Goal: Entertainment & Leisure: Consume media (video, audio)

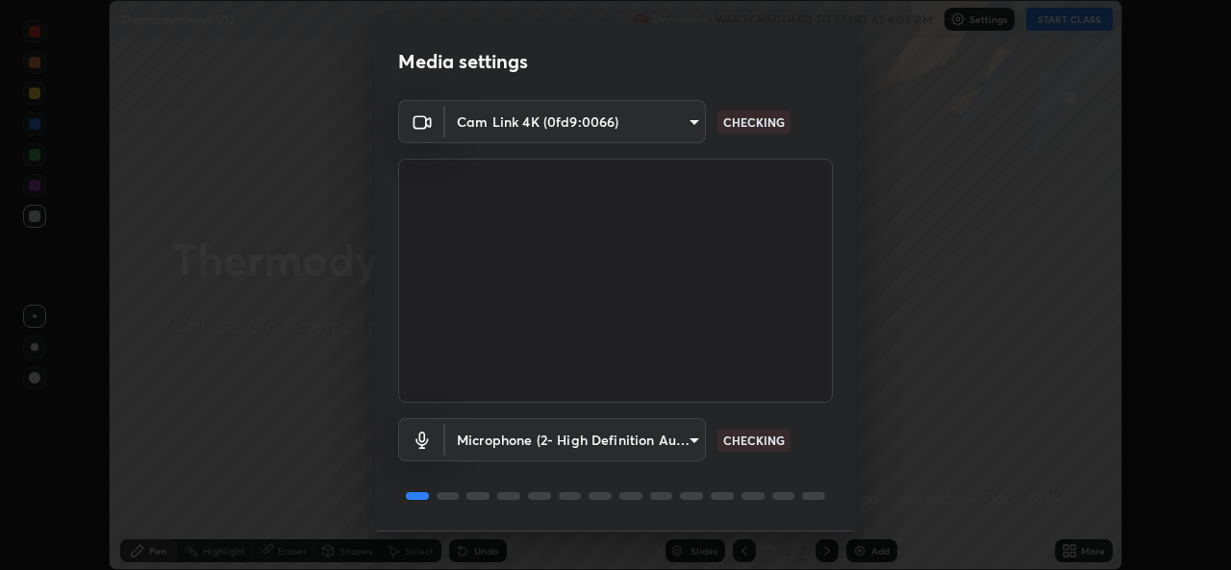
scroll to position [61, 0]
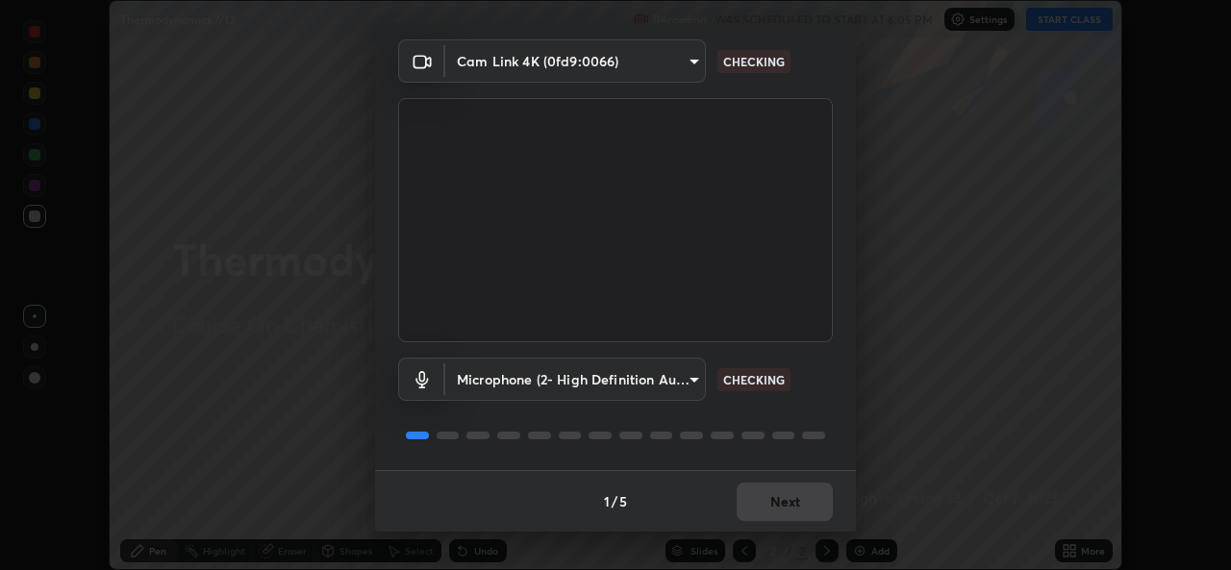
click at [783, 500] on div "1 / 5 Next" at bounding box center [615, 501] width 481 height 62
click at [790, 494] on div "1 / 5 Next" at bounding box center [615, 501] width 481 height 62
click at [789, 512] on div "1 / 5 Next" at bounding box center [615, 501] width 481 height 62
click at [775, 511] on div "1 / 5 Next" at bounding box center [615, 501] width 481 height 62
click at [772, 519] on div "1 / 5 Next" at bounding box center [615, 501] width 481 height 62
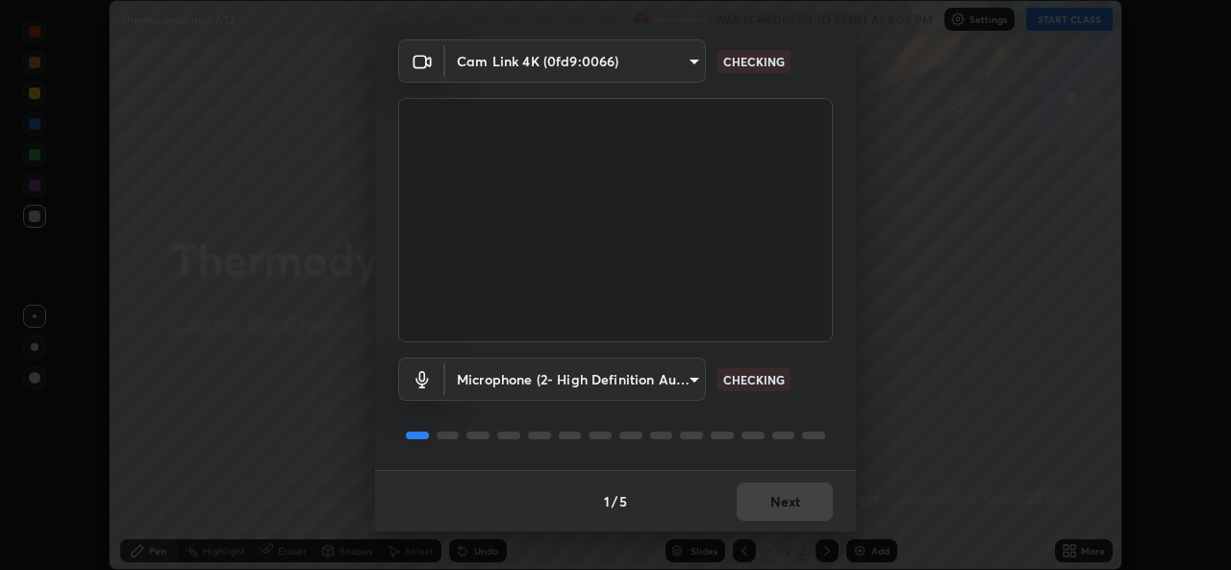
click at [767, 516] on div "1 / 5 Next" at bounding box center [615, 501] width 481 height 62
click at [768, 522] on div "1 / 5 Next" at bounding box center [615, 501] width 481 height 62
click at [769, 522] on div "1 / 5 Next" at bounding box center [615, 501] width 481 height 62
click at [766, 519] on div "1 / 5 Next" at bounding box center [615, 501] width 481 height 62
click at [762, 504] on div "1 / 5 Next" at bounding box center [615, 501] width 481 height 62
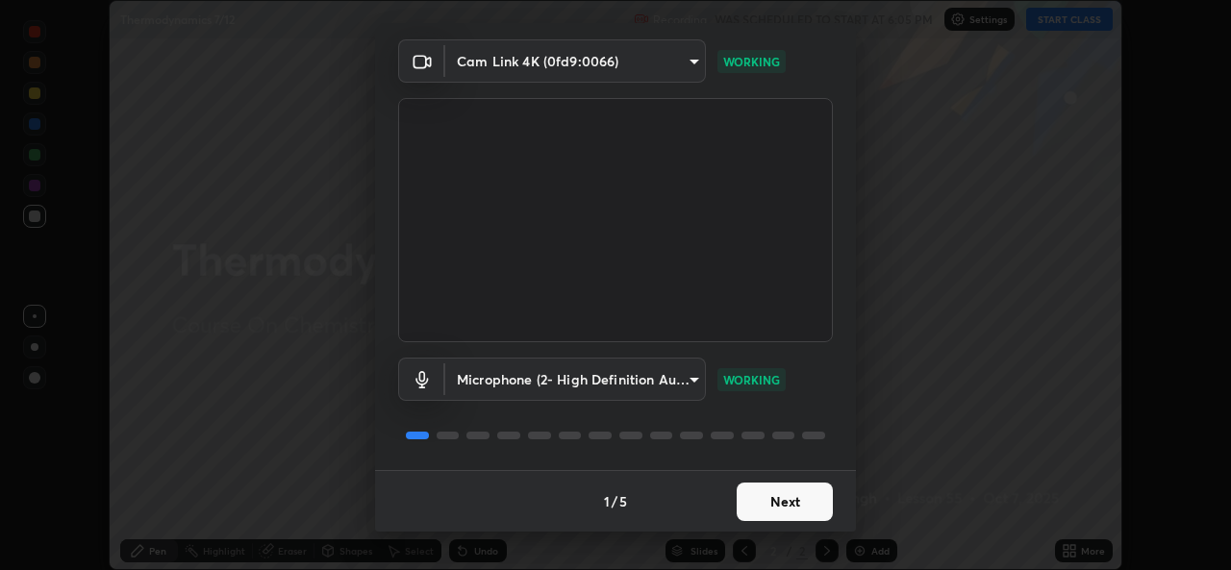
click at [754, 518] on button "Next" at bounding box center [785, 502] width 96 height 38
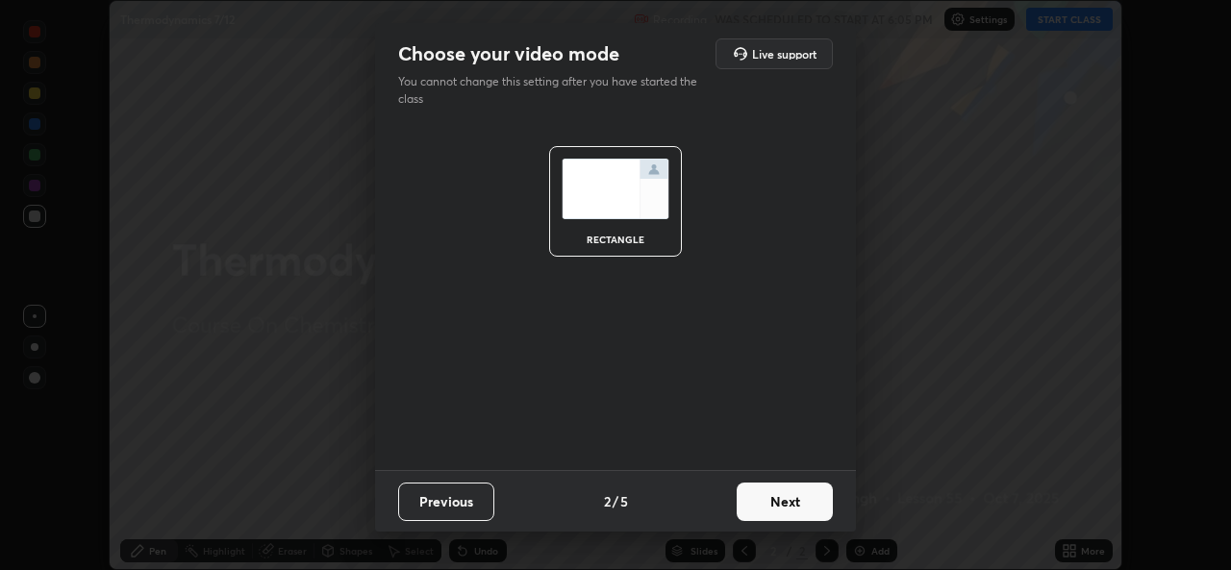
click at [757, 519] on button "Next" at bounding box center [785, 502] width 96 height 38
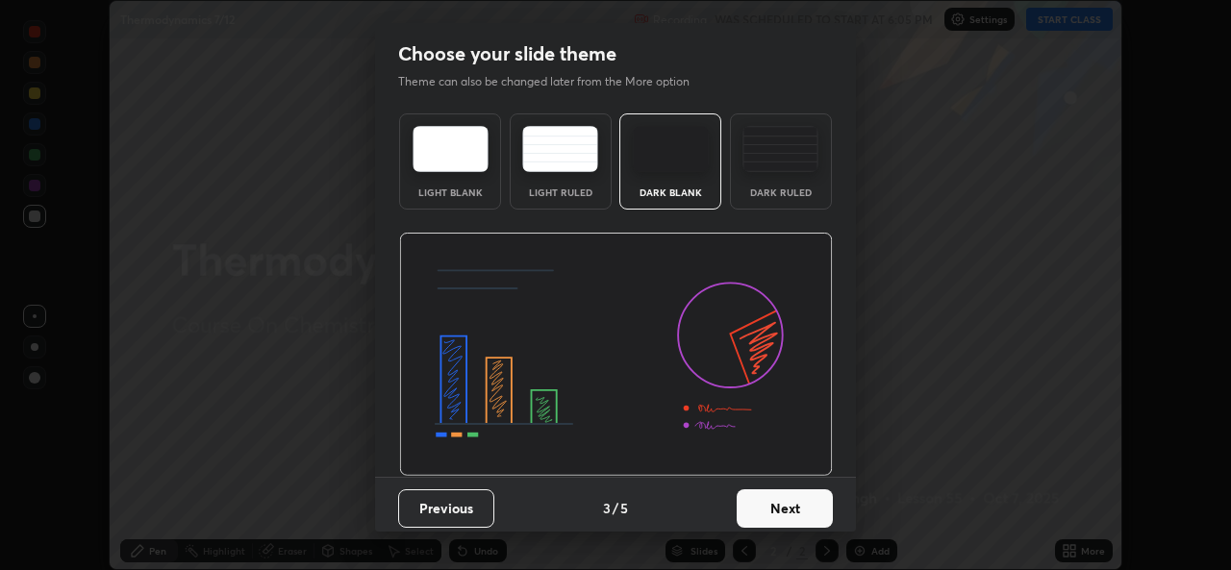
click at [769, 524] on button "Next" at bounding box center [785, 508] width 96 height 38
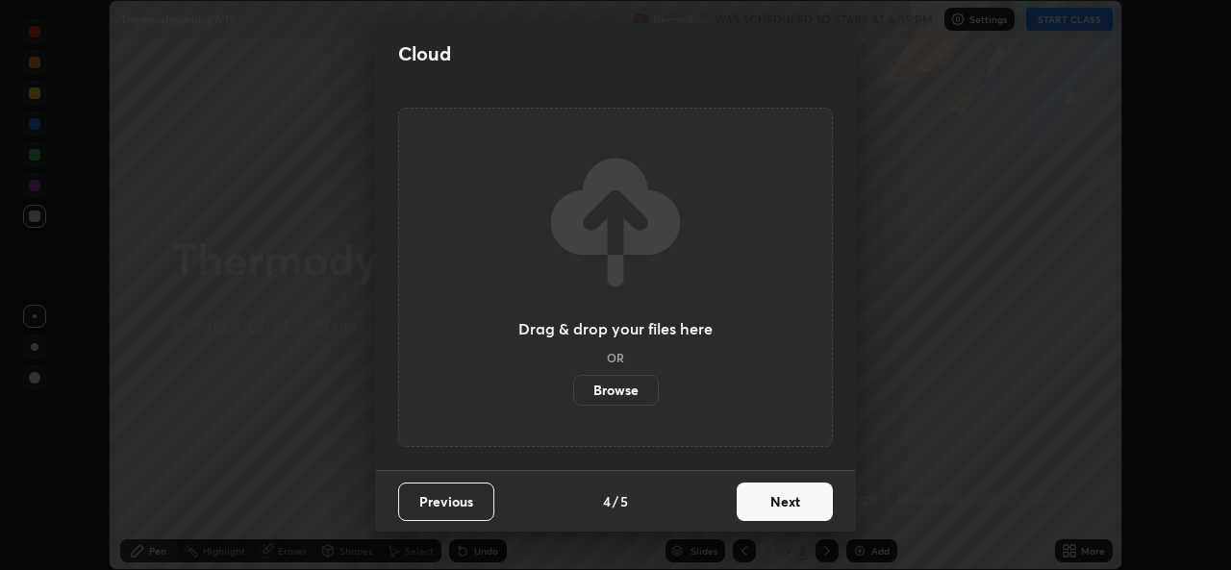
click at [772, 506] on button "Next" at bounding box center [785, 502] width 96 height 38
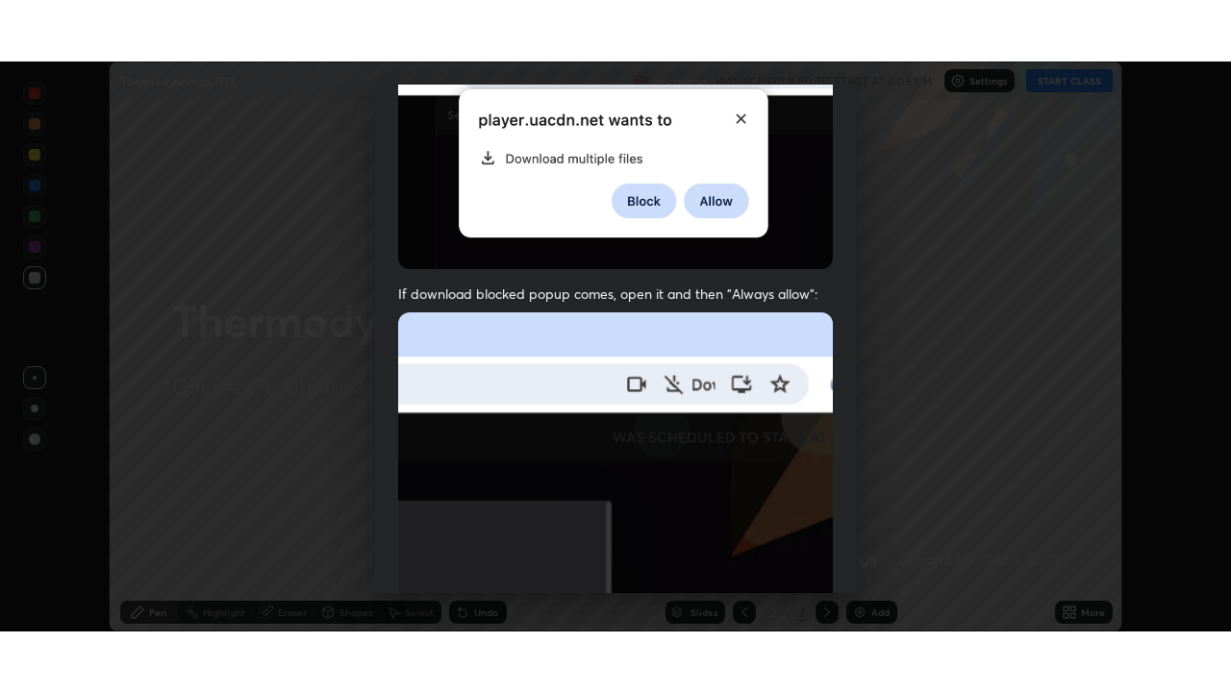
scroll to position [453, 0]
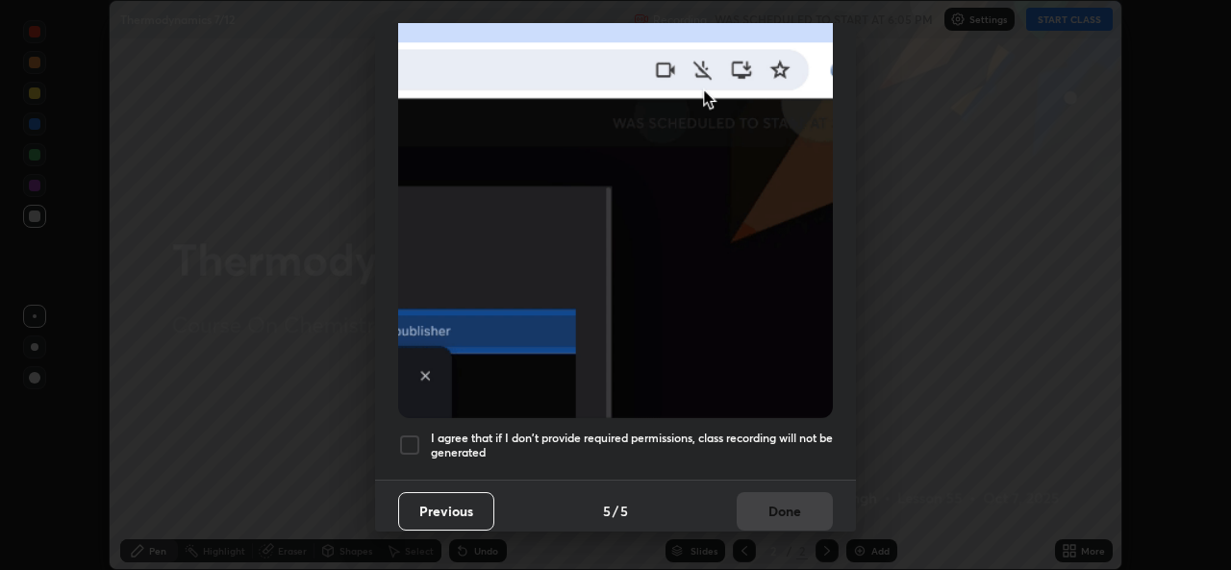
click at [402, 436] on div at bounding box center [409, 445] width 23 height 23
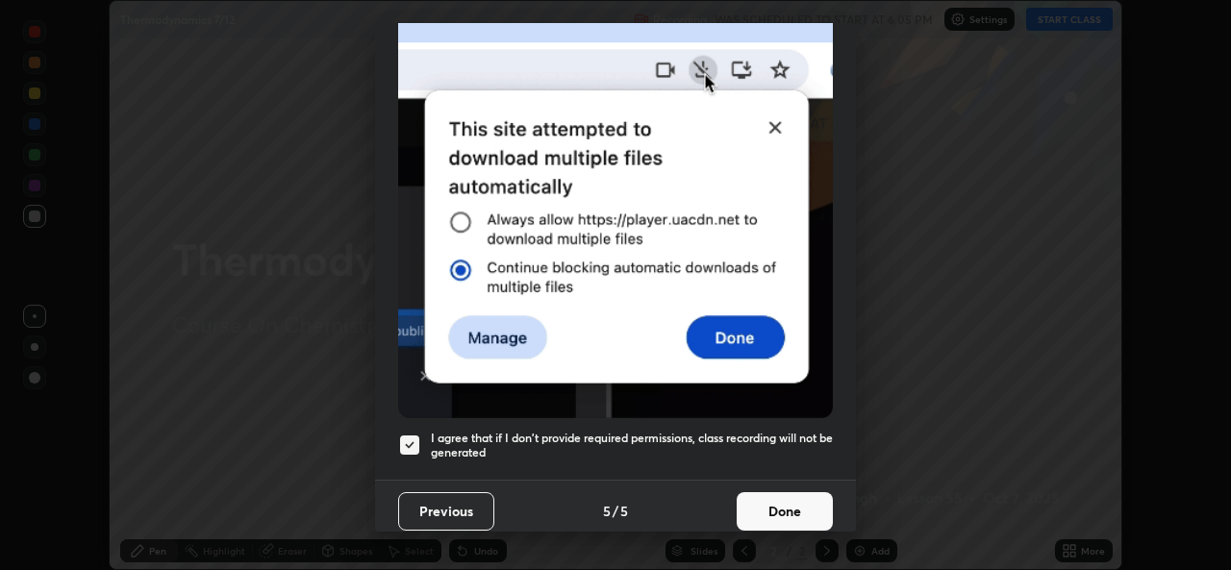
click at [756, 507] on button "Done" at bounding box center [785, 511] width 96 height 38
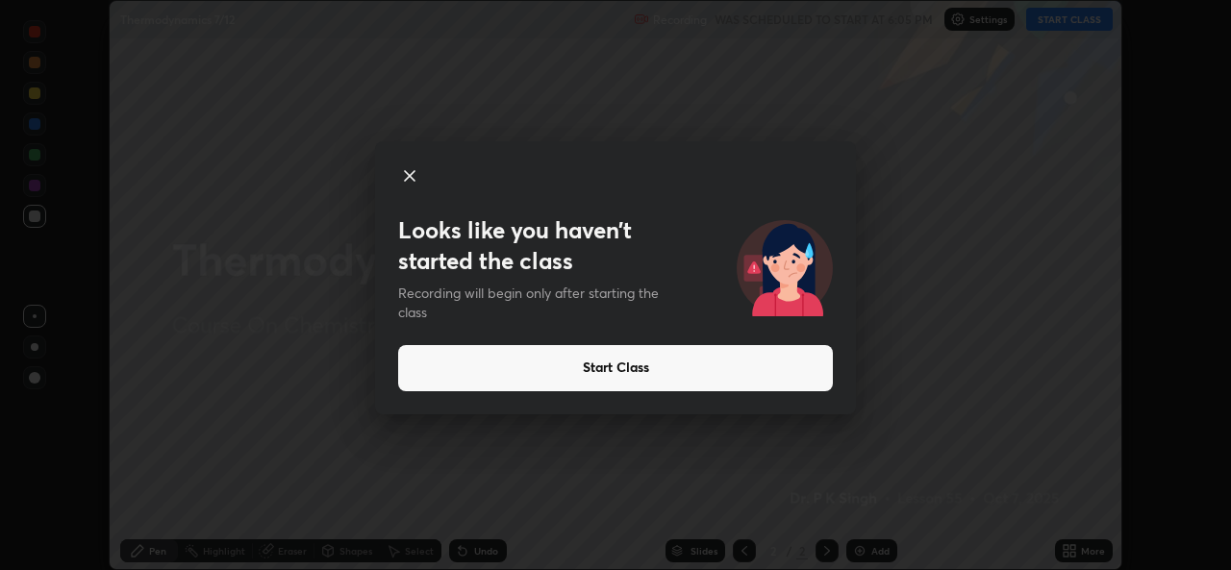
click at [409, 176] on icon at bounding box center [410, 176] width 10 height 10
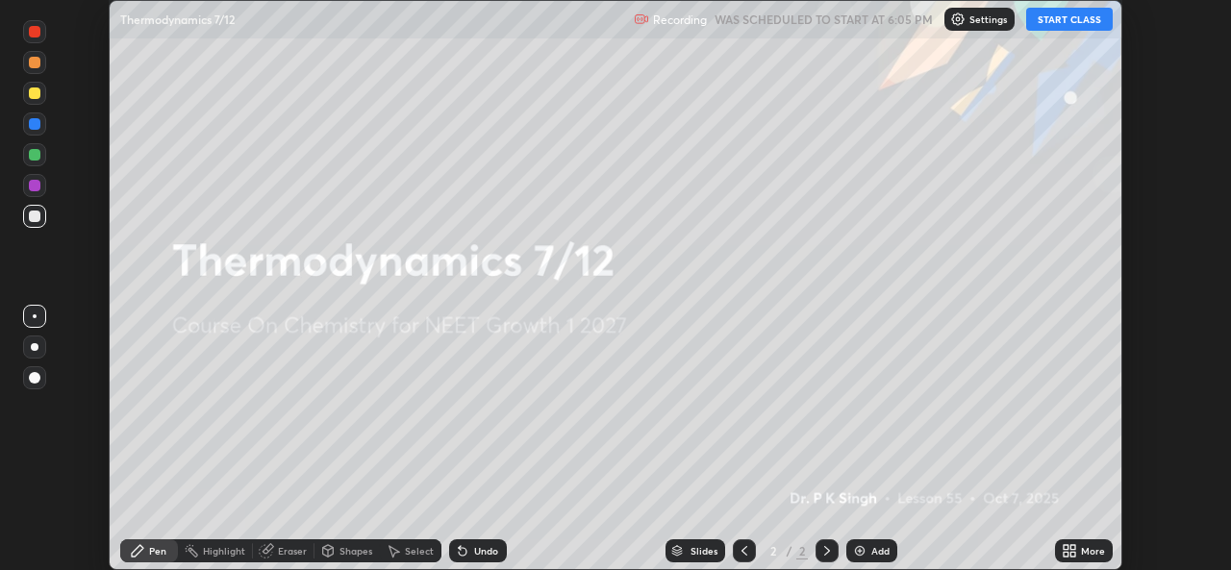
click at [1069, 555] on icon at bounding box center [1069, 550] width 15 height 15
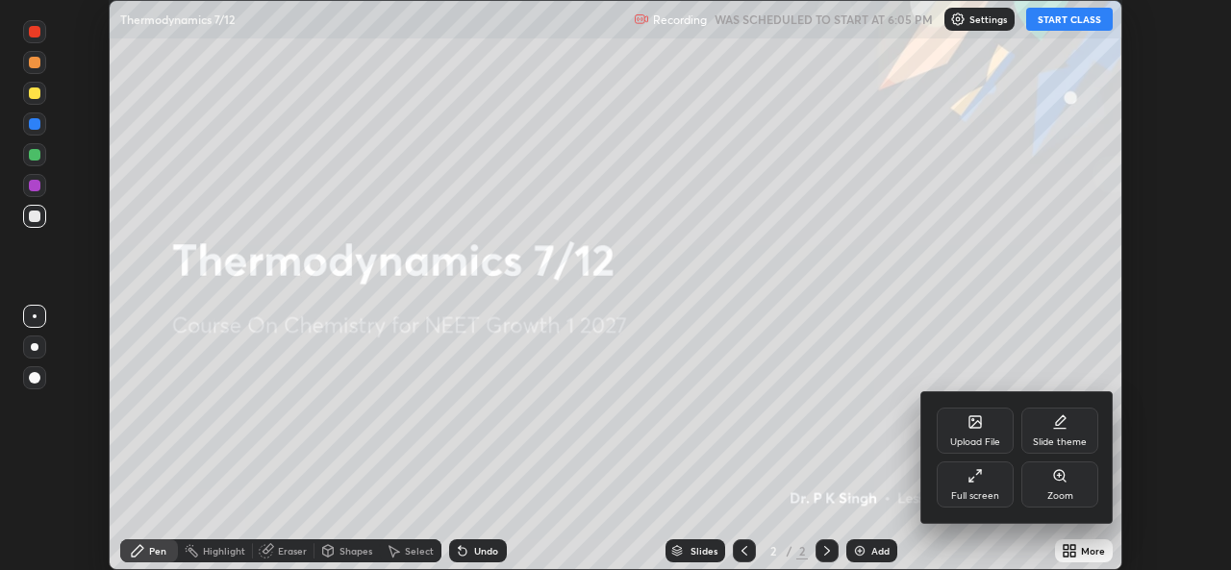
click at [969, 434] on div "Upload File" at bounding box center [975, 431] width 77 height 46
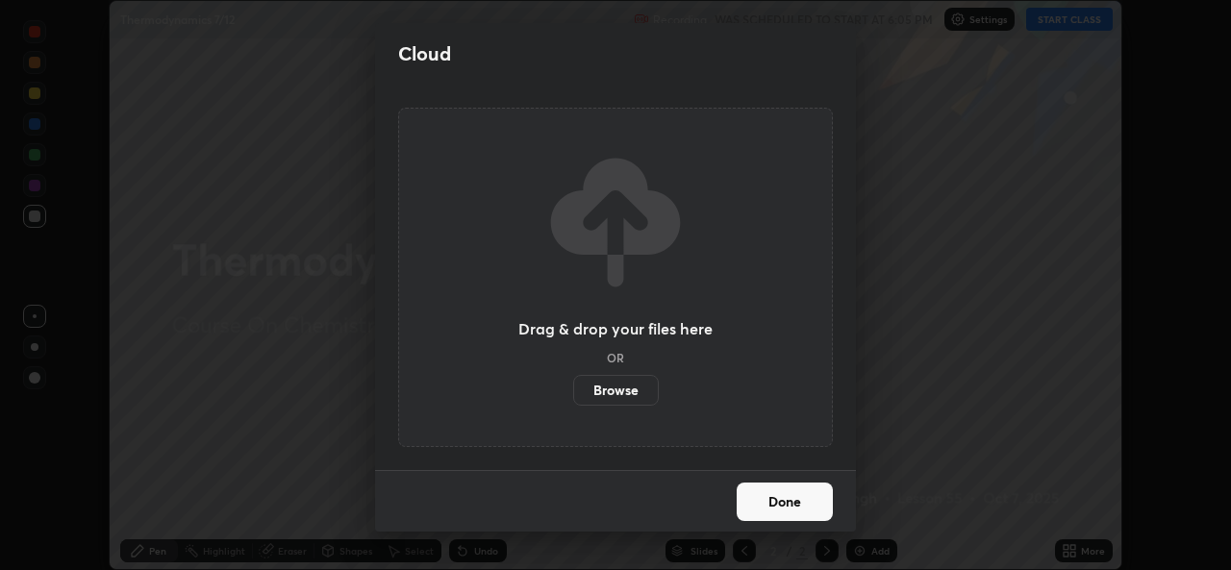
click at [616, 394] on label "Browse" at bounding box center [616, 390] width 86 height 31
click at [573, 394] on input "Browse" at bounding box center [573, 390] width 0 height 31
click at [604, 396] on label "Browse" at bounding box center [616, 390] width 86 height 31
click at [573, 396] on input "Browse" at bounding box center [573, 390] width 0 height 31
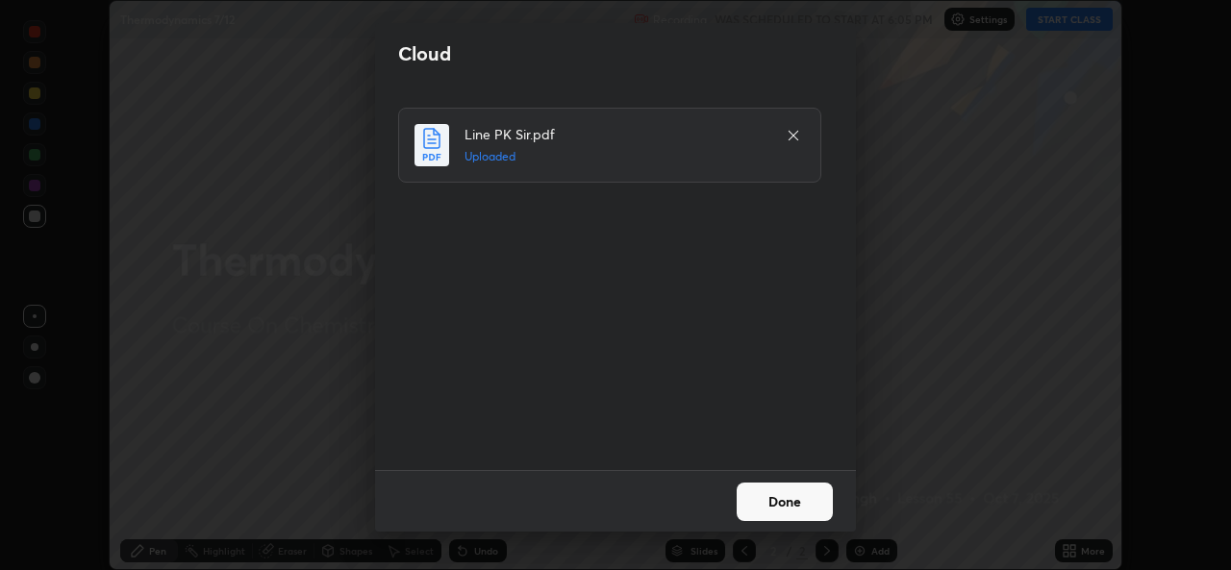
click at [776, 508] on button "Done" at bounding box center [785, 502] width 96 height 38
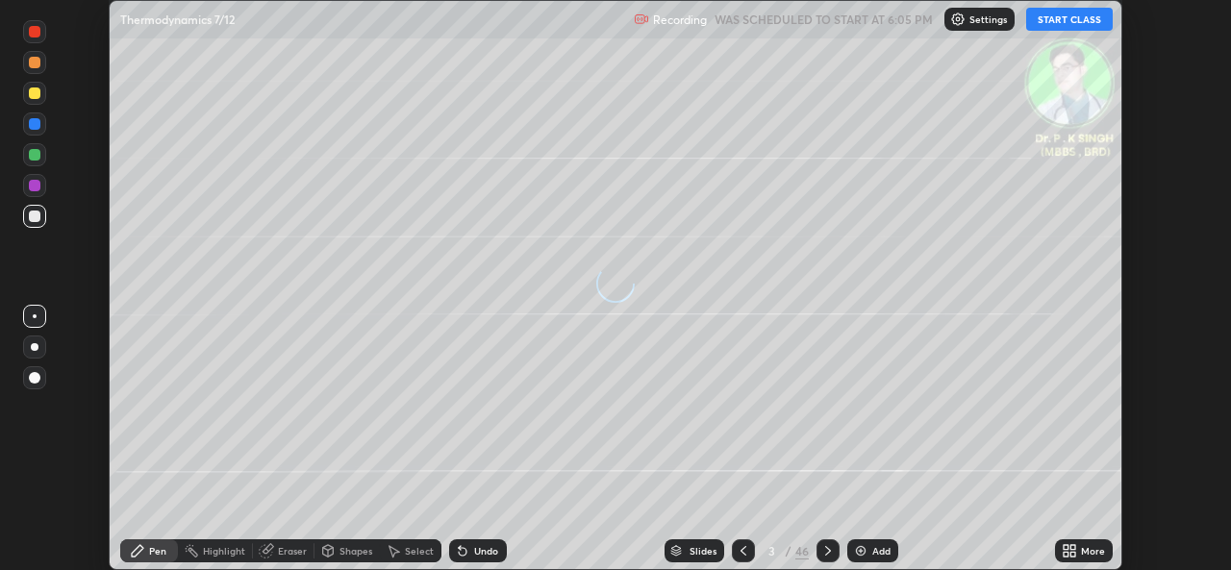
click at [1083, 555] on div "More" at bounding box center [1093, 551] width 24 height 10
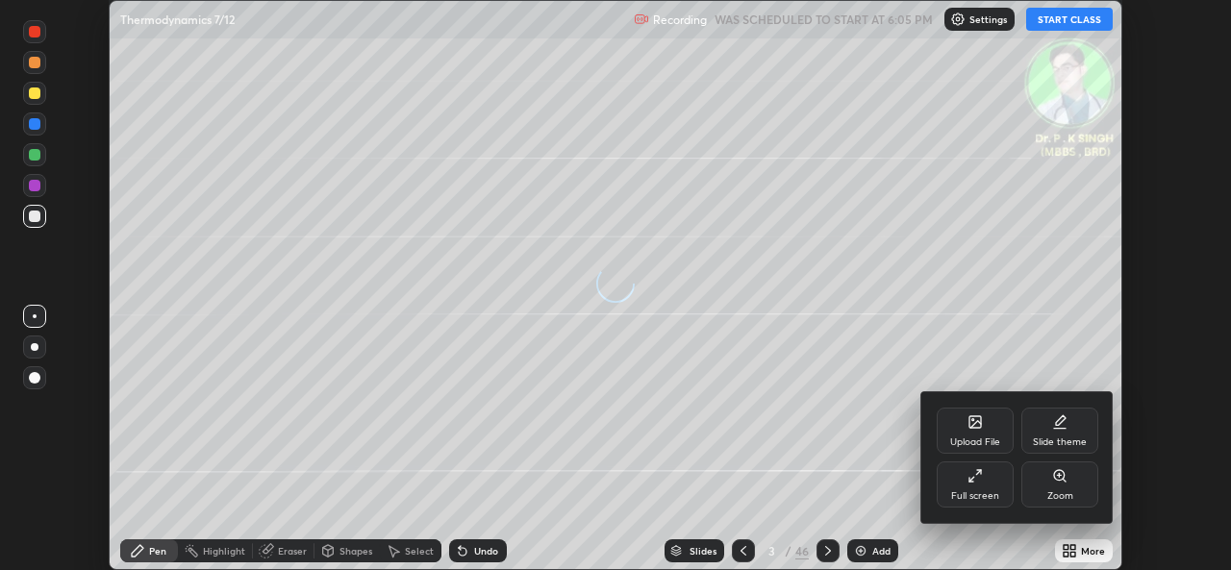
click at [987, 485] on div "Full screen" at bounding box center [975, 485] width 77 height 46
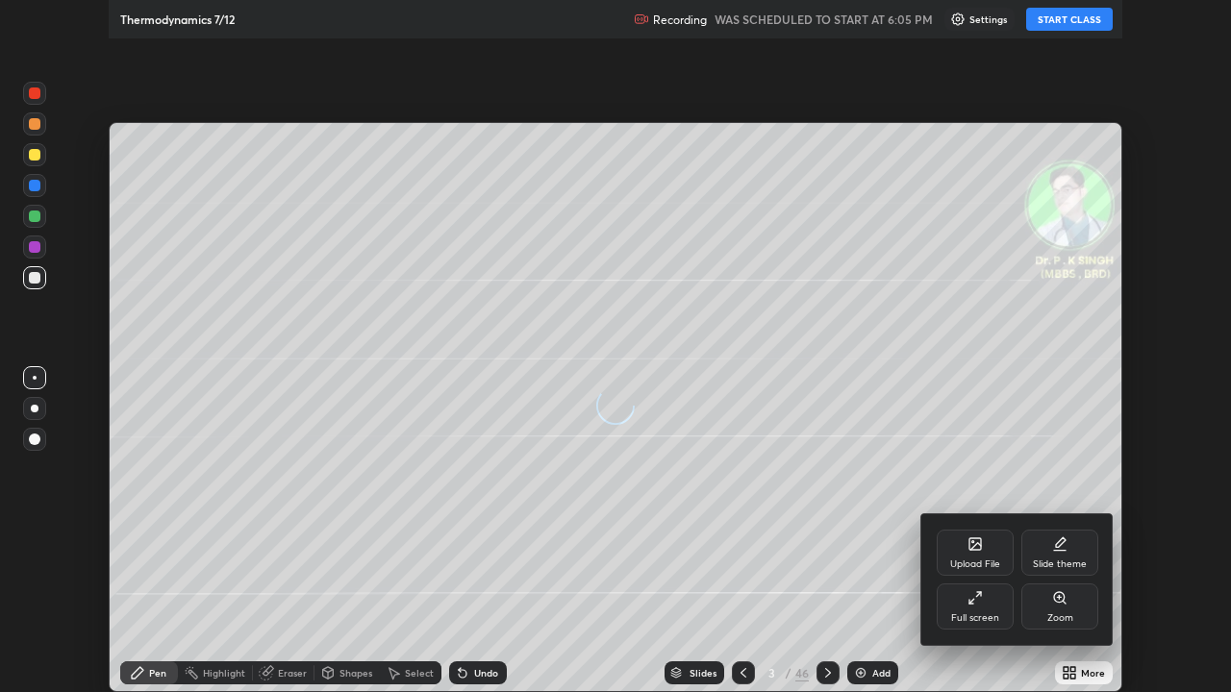
scroll to position [692, 1231]
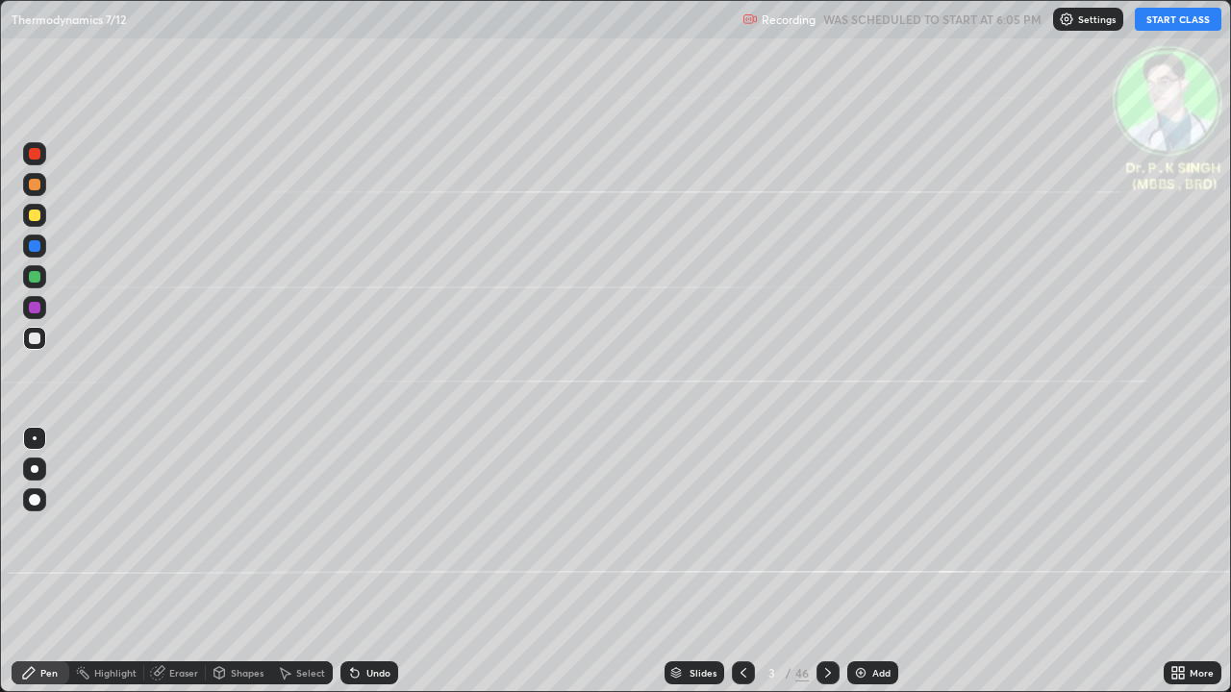
click at [1160, 22] on button "START CLASS" at bounding box center [1178, 19] width 87 height 23
click at [38, 278] on div at bounding box center [35, 277] width 12 height 12
click at [830, 569] on div at bounding box center [827, 673] width 23 height 23
click at [38, 217] on div at bounding box center [35, 216] width 12 height 12
click at [821, 569] on icon at bounding box center [827, 672] width 15 height 15
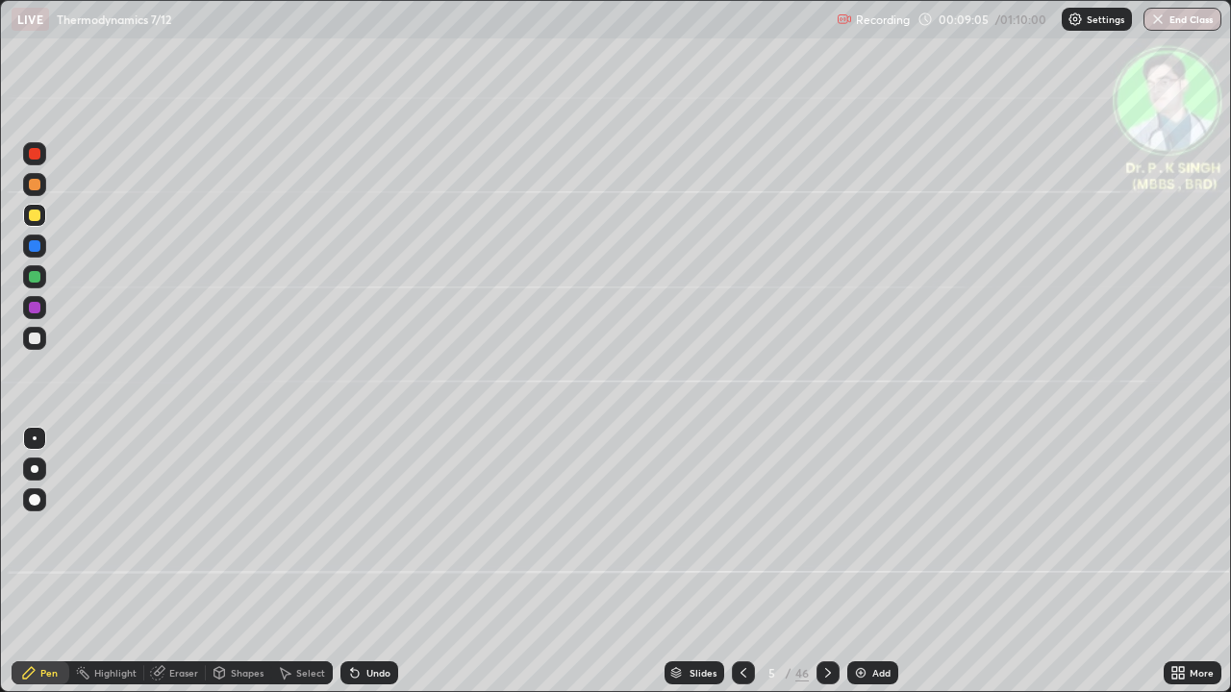
click at [461, 20] on div "LIVE Thermodynamics 7/12" at bounding box center [420, 19] width 817 height 38
click at [825, 569] on div at bounding box center [827, 673] width 23 height 23
click at [41, 221] on div at bounding box center [34, 215] width 23 height 23
click at [823, 569] on div at bounding box center [827, 673] width 23 height 38
click at [36, 247] on div at bounding box center [35, 246] width 12 height 12
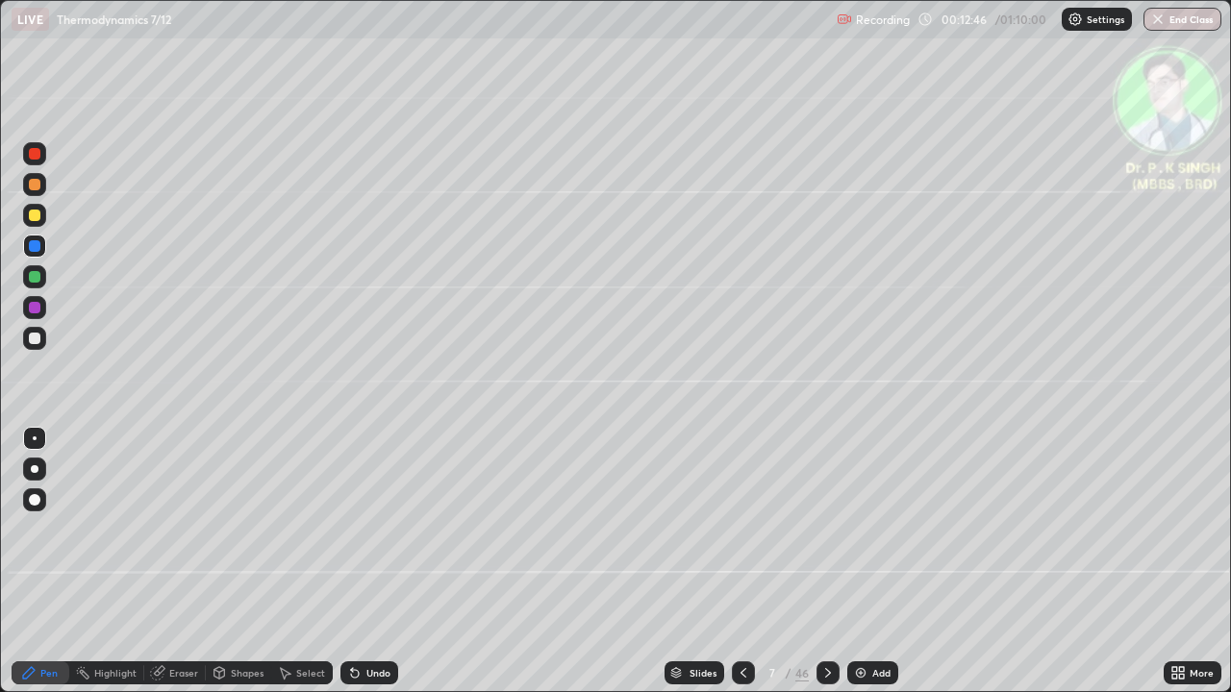
click at [37, 308] on div at bounding box center [35, 308] width 12 height 12
click at [38, 214] on div at bounding box center [35, 216] width 12 height 12
click at [830, 569] on div at bounding box center [827, 673] width 23 height 23
click at [38, 220] on div at bounding box center [34, 215] width 23 height 23
click at [833, 569] on div at bounding box center [827, 673] width 23 height 23
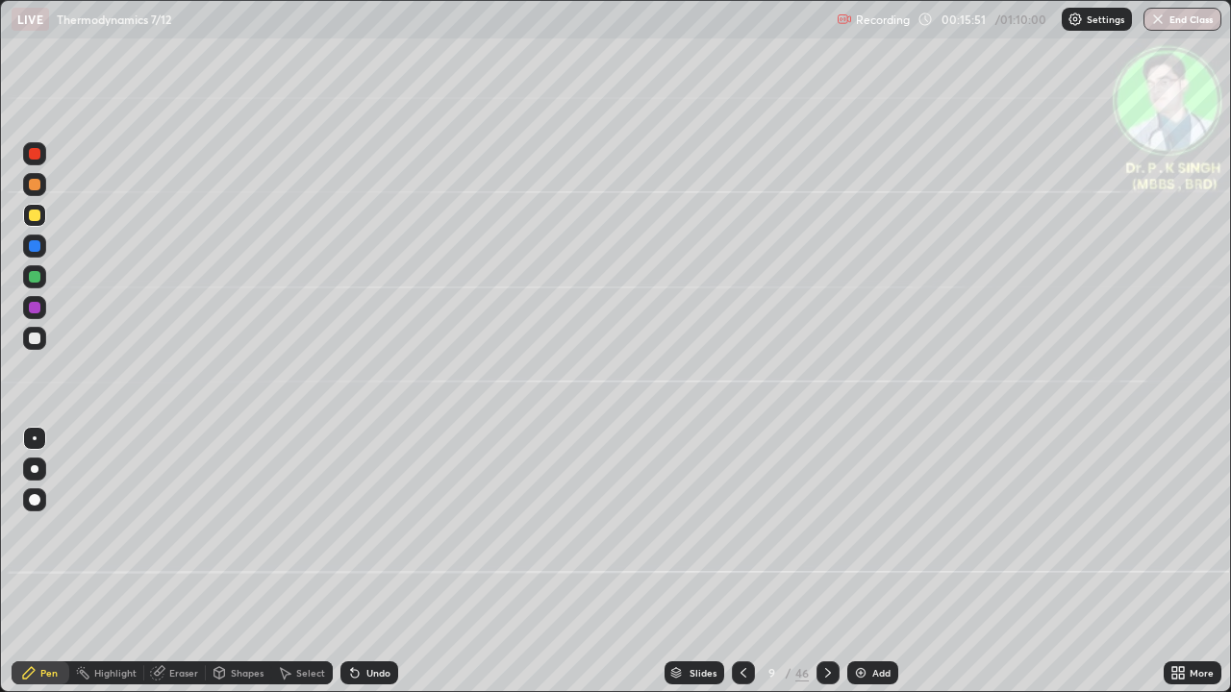
click at [45, 308] on div at bounding box center [34, 307] width 23 height 23
click at [38, 218] on div at bounding box center [35, 216] width 12 height 12
click at [39, 311] on div at bounding box center [35, 308] width 12 height 12
click at [823, 569] on icon at bounding box center [827, 672] width 15 height 15
click at [41, 218] on div at bounding box center [34, 215] width 23 height 23
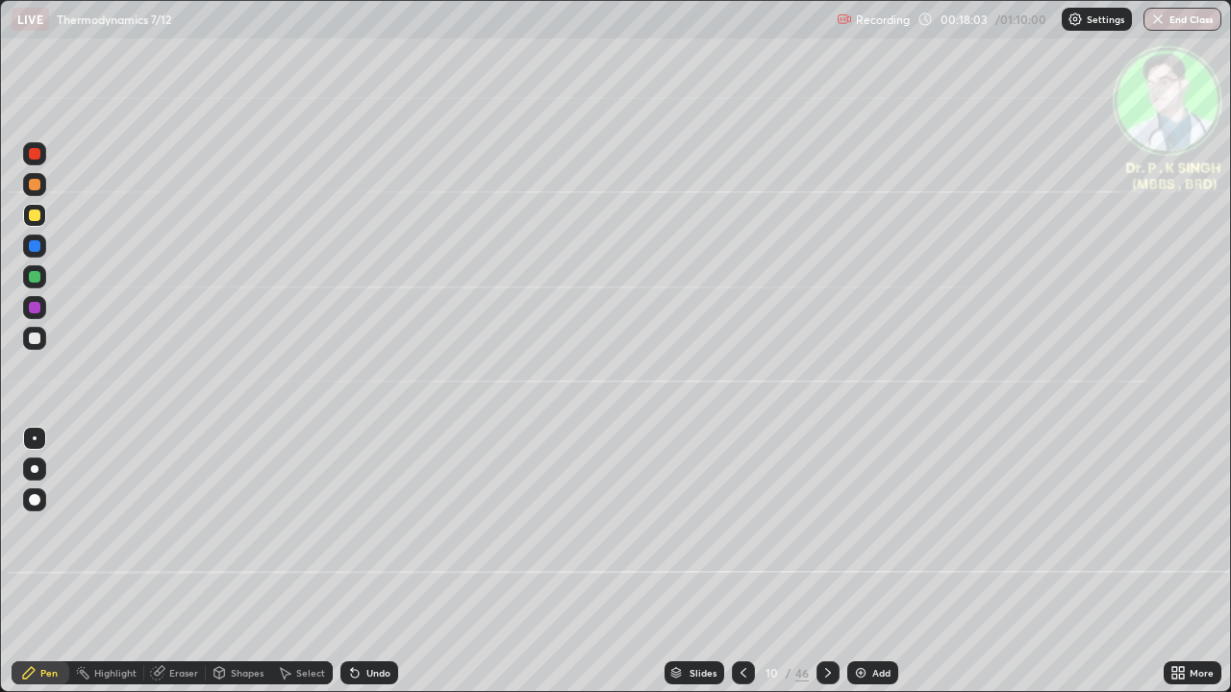
click at [827, 569] on icon at bounding box center [827, 672] width 15 height 15
click at [34, 278] on div at bounding box center [35, 277] width 12 height 12
click at [38, 216] on div at bounding box center [35, 216] width 12 height 12
click at [37, 214] on div at bounding box center [35, 216] width 12 height 12
click at [833, 569] on div at bounding box center [827, 673] width 23 height 23
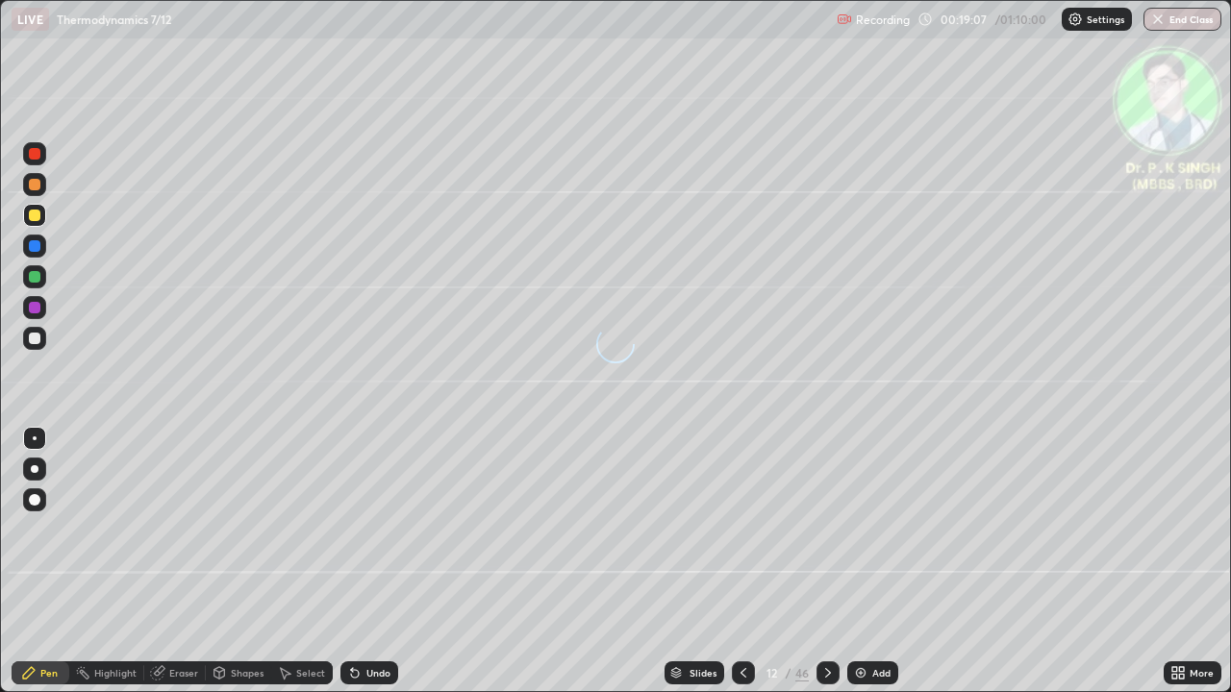
click at [829, 569] on icon at bounding box center [827, 672] width 15 height 15
click at [831, 569] on div at bounding box center [827, 673] width 23 height 23
click at [744, 569] on icon at bounding box center [743, 672] width 15 height 15
click at [749, 569] on div at bounding box center [743, 673] width 23 height 23
click at [739, 569] on div at bounding box center [743, 673] width 23 height 23
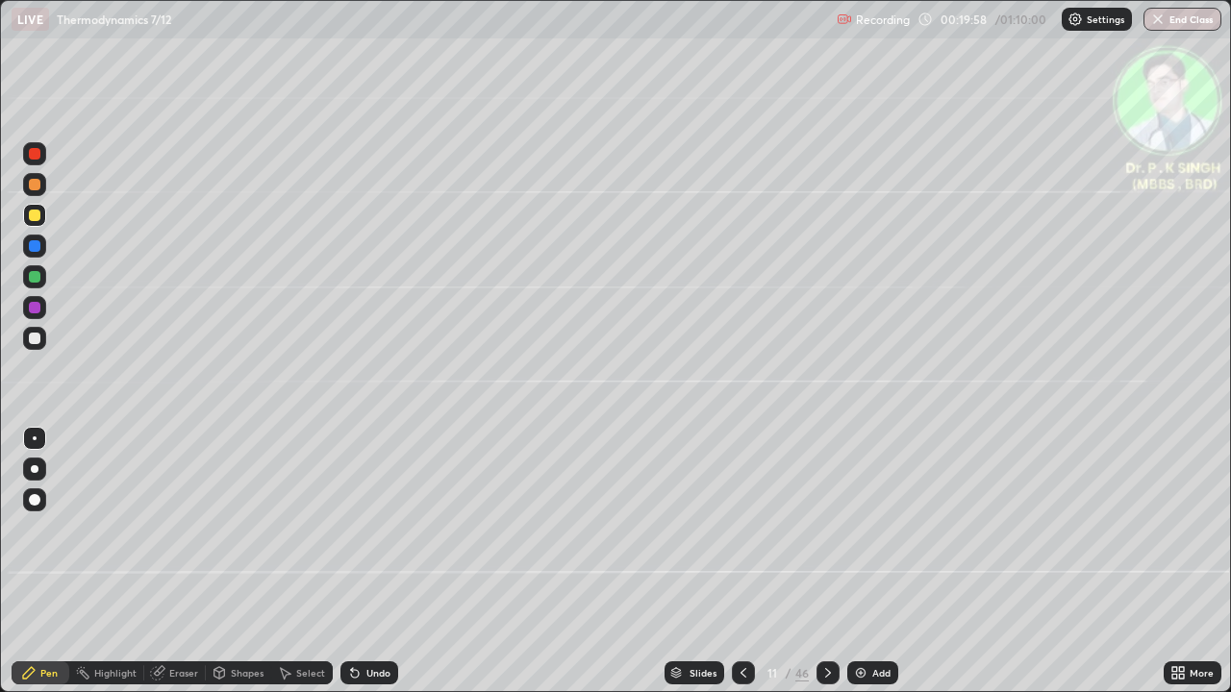
click at [829, 569] on div at bounding box center [827, 673] width 23 height 23
click at [42, 247] on div at bounding box center [34, 246] width 23 height 23
click at [160, 569] on icon at bounding box center [159, 671] width 11 height 10
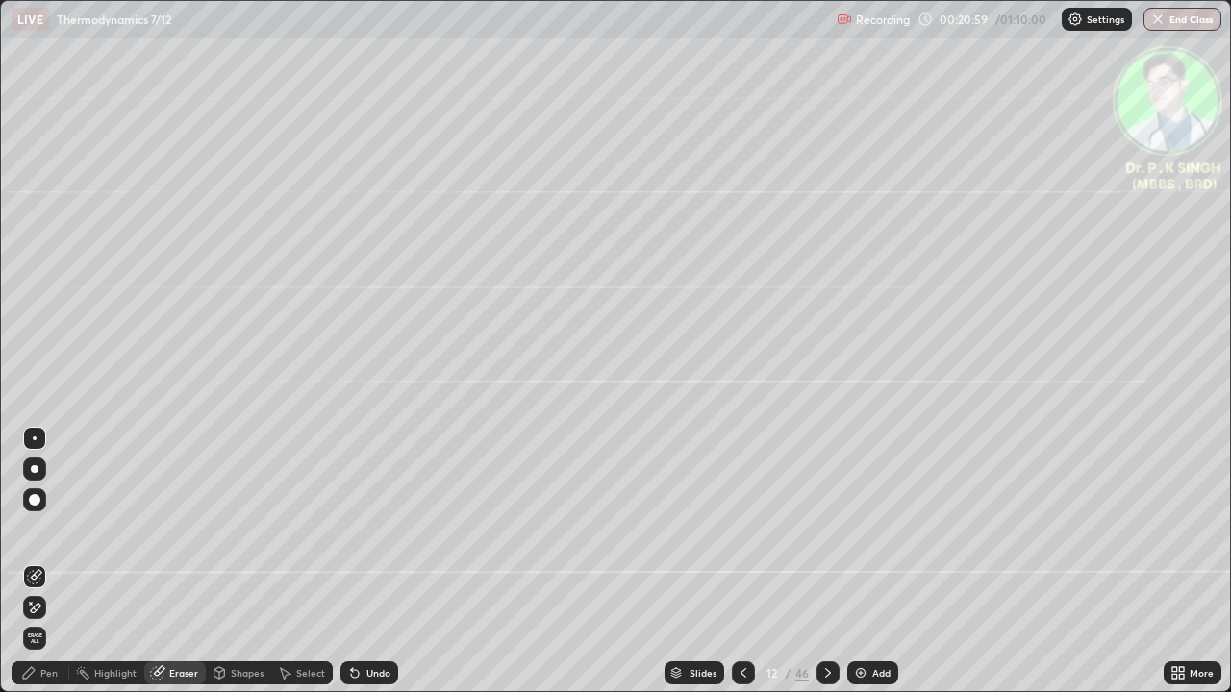
click at [44, 569] on div "Pen" at bounding box center [48, 673] width 17 height 10
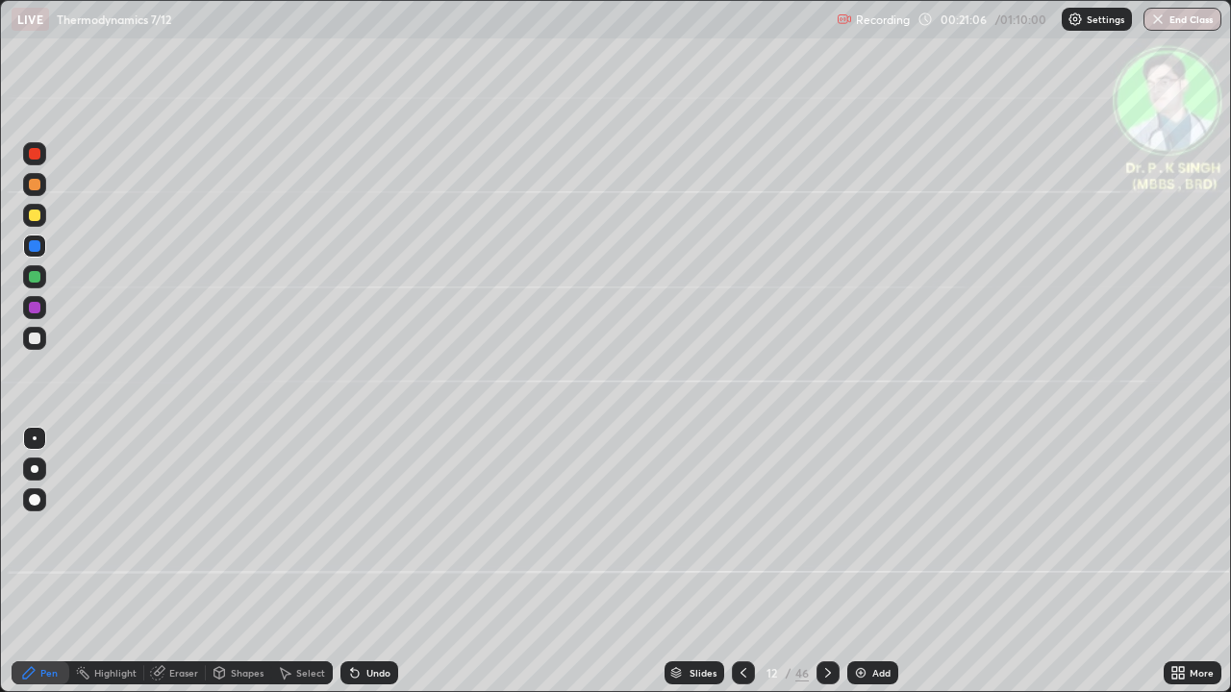
click at [158, 569] on icon at bounding box center [159, 671] width 11 height 10
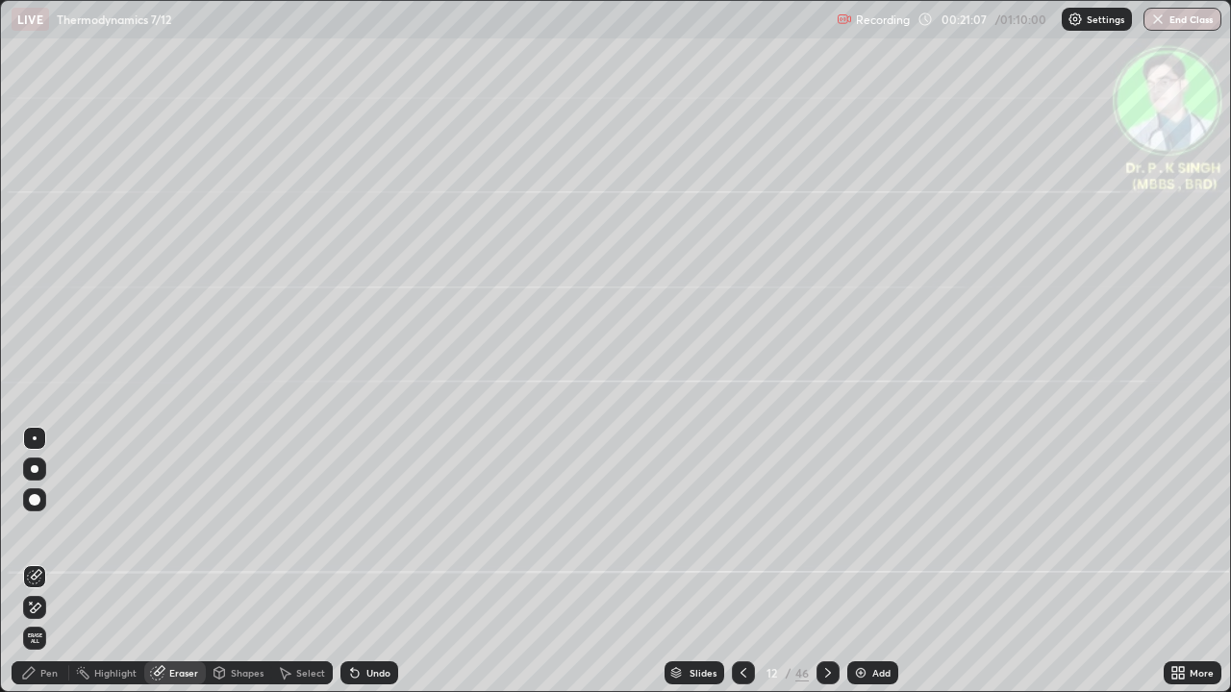
click at [39, 569] on icon at bounding box center [36, 608] width 11 height 10
click at [36, 569] on icon at bounding box center [28, 672] width 15 height 15
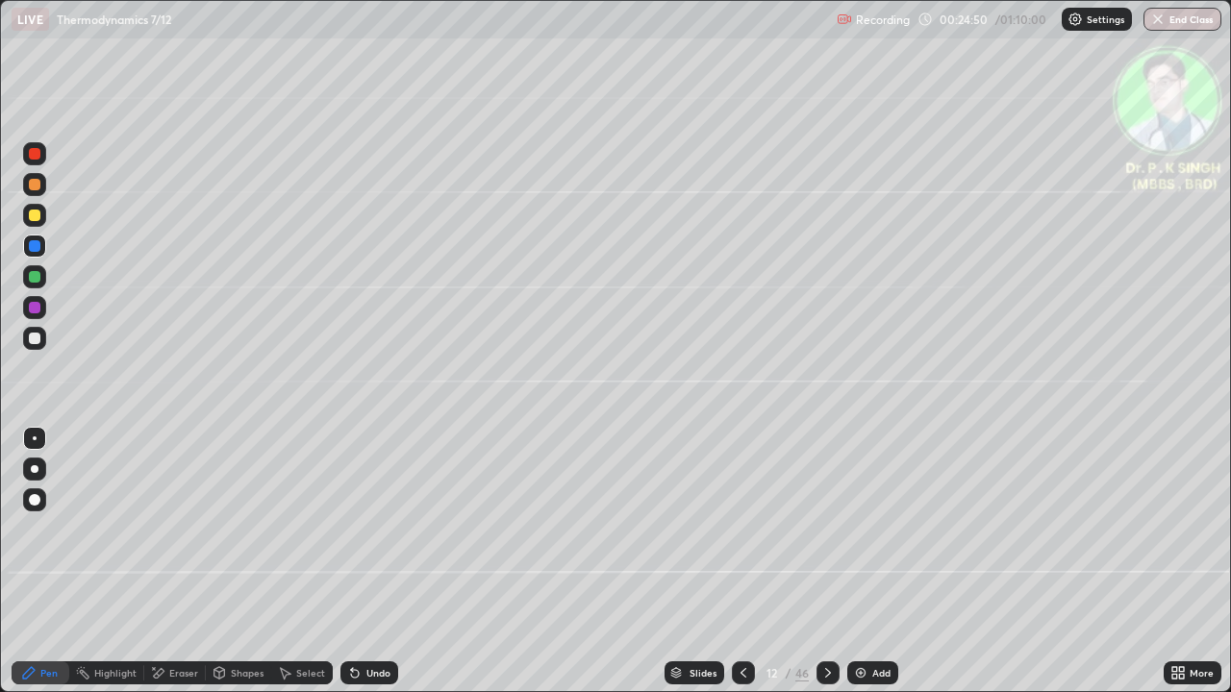
click at [824, 569] on icon at bounding box center [827, 672] width 15 height 15
click at [38, 275] on div at bounding box center [35, 277] width 12 height 12
click at [39, 246] on div at bounding box center [35, 246] width 12 height 12
click at [40, 213] on div at bounding box center [34, 215] width 23 height 23
click at [825, 569] on icon at bounding box center [828, 673] width 6 height 10
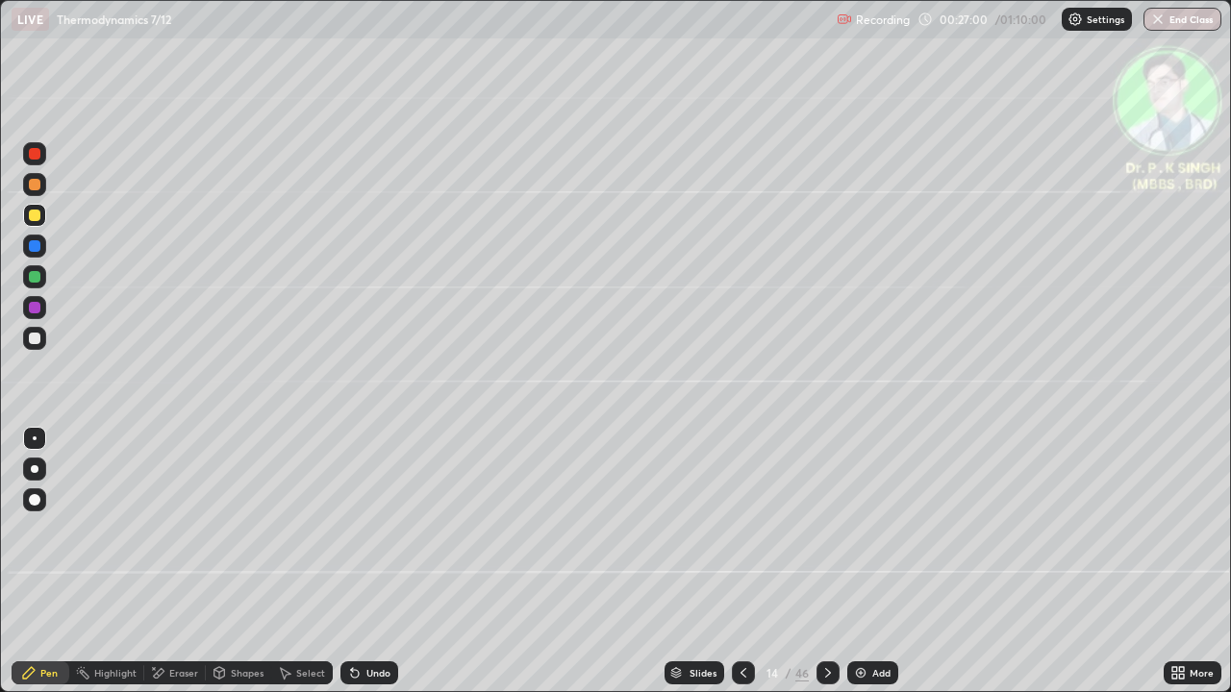
click at [154, 569] on icon at bounding box center [154, 668] width 2 height 2
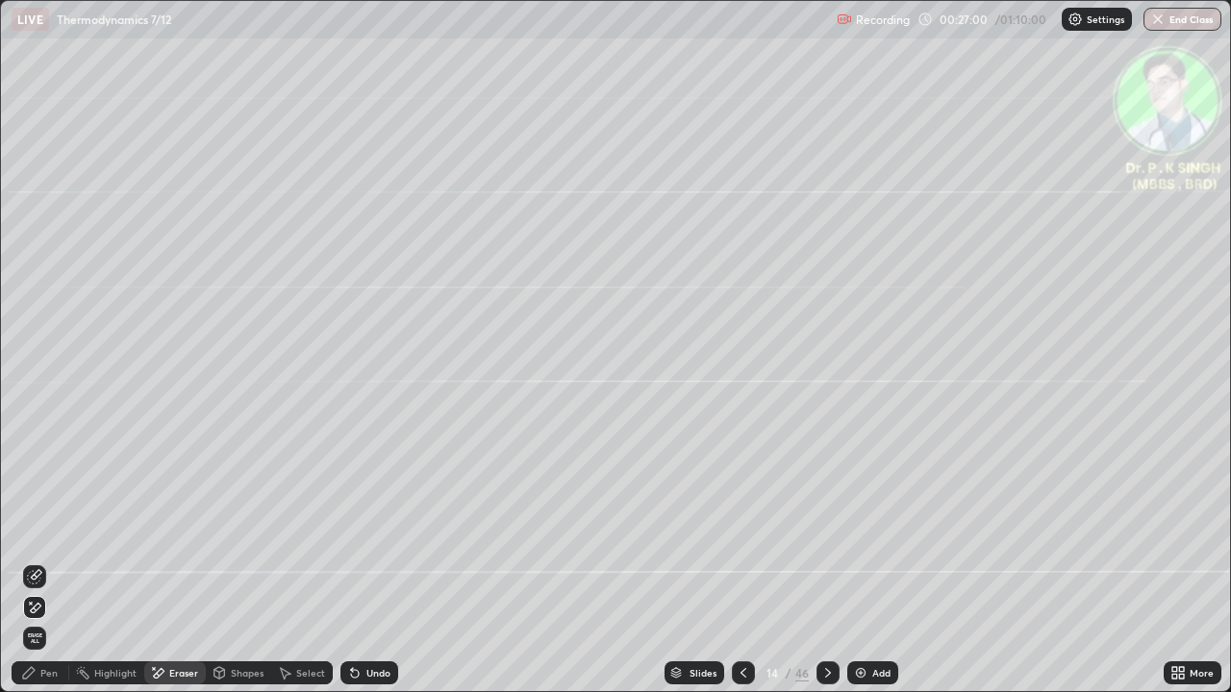
click at [39, 569] on span "Erase all" at bounding box center [34, 639] width 21 height 12
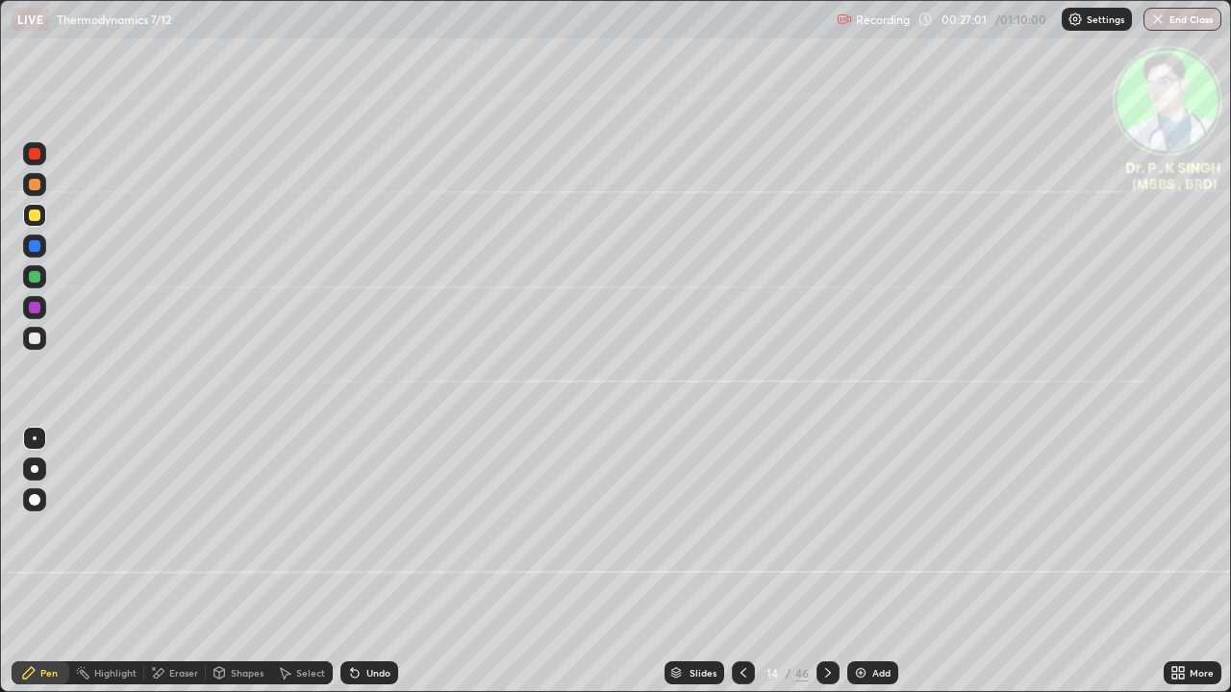
click at [36, 248] on div at bounding box center [35, 246] width 12 height 12
click at [45, 213] on div at bounding box center [34, 215] width 23 height 23
click at [832, 569] on div at bounding box center [827, 673] width 23 height 38
click at [42, 251] on div at bounding box center [34, 246] width 23 height 23
click at [42, 217] on div at bounding box center [34, 215] width 23 height 23
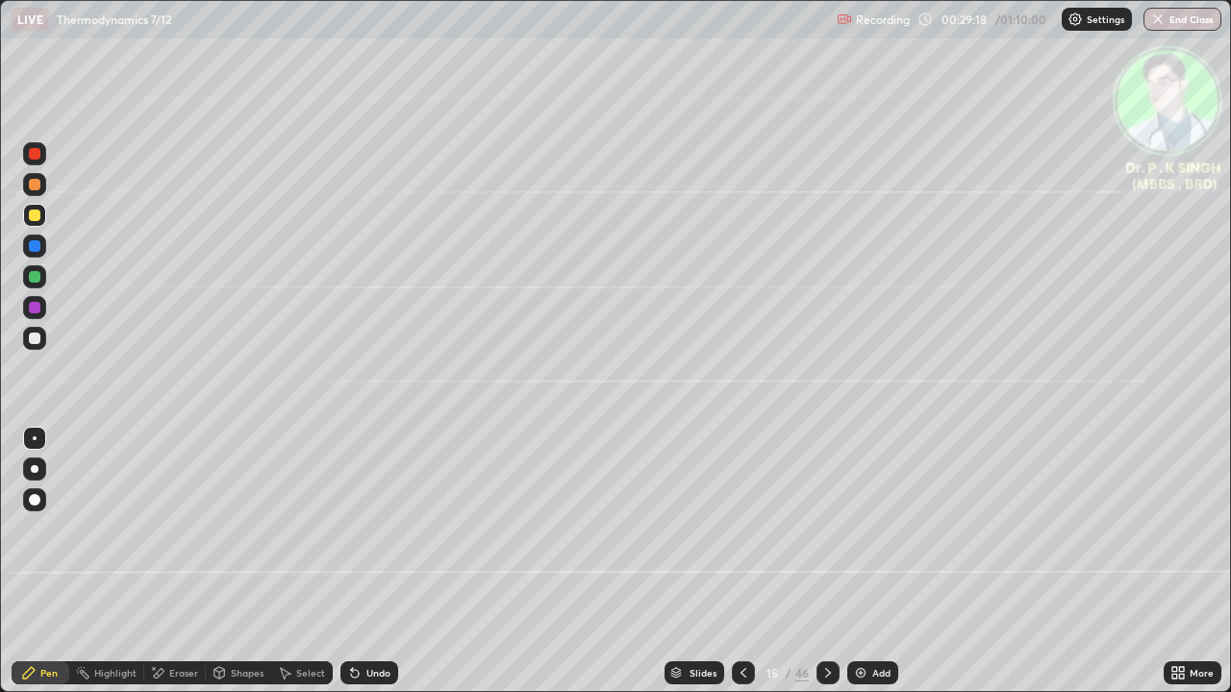
click at [825, 569] on div at bounding box center [827, 673] width 23 height 23
click at [41, 245] on div at bounding box center [34, 246] width 23 height 23
click at [36, 215] on div at bounding box center [35, 216] width 12 height 12
click at [826, 569] on icon at bounding box center [827, 672] width 15 height 15
click at [38, 280] on div at bounding box center [35, 277] width 12 height 12
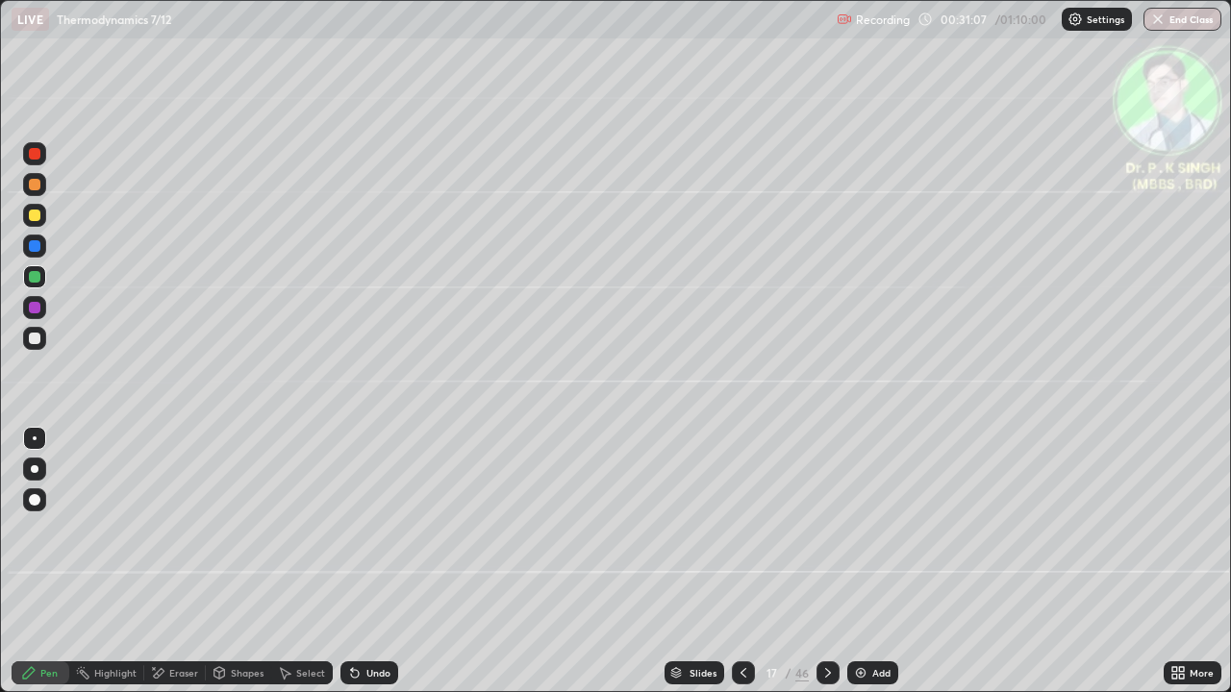
click at [38, 218] on div at bounding box center [35, 216] width 12 height 12
click at [826, 569] on icon at bounding box center [827, 672] width 15 height 15
click at [739, 569] on icon at bounding box center [743, 672] width 15 height 15
click at [42, 218] on div at bounding box center [34, 215] width 23 height 23
click at [43, 215] on div at bounding box center [34, 215] width 23 height 23
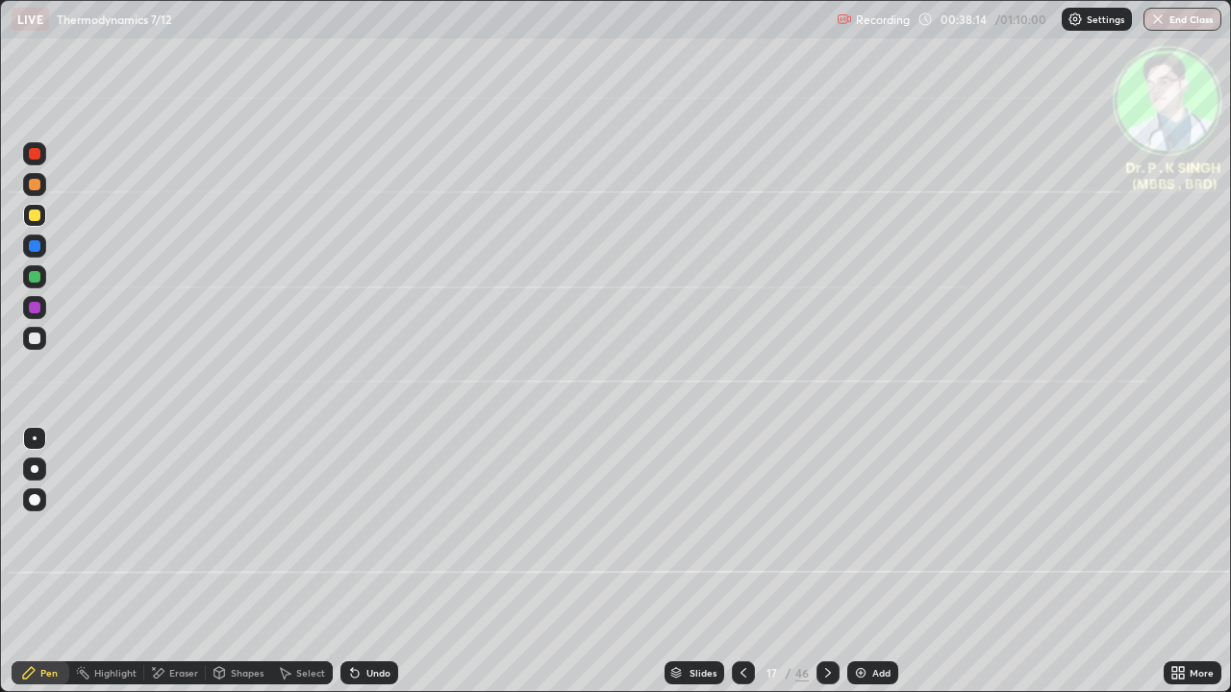
click at [816, 569] on div at bounding box center [827, 673] width 23 height 23
click at [167, 569] on div "Eraser" at bounding box center [175, 673] width 62 height 23
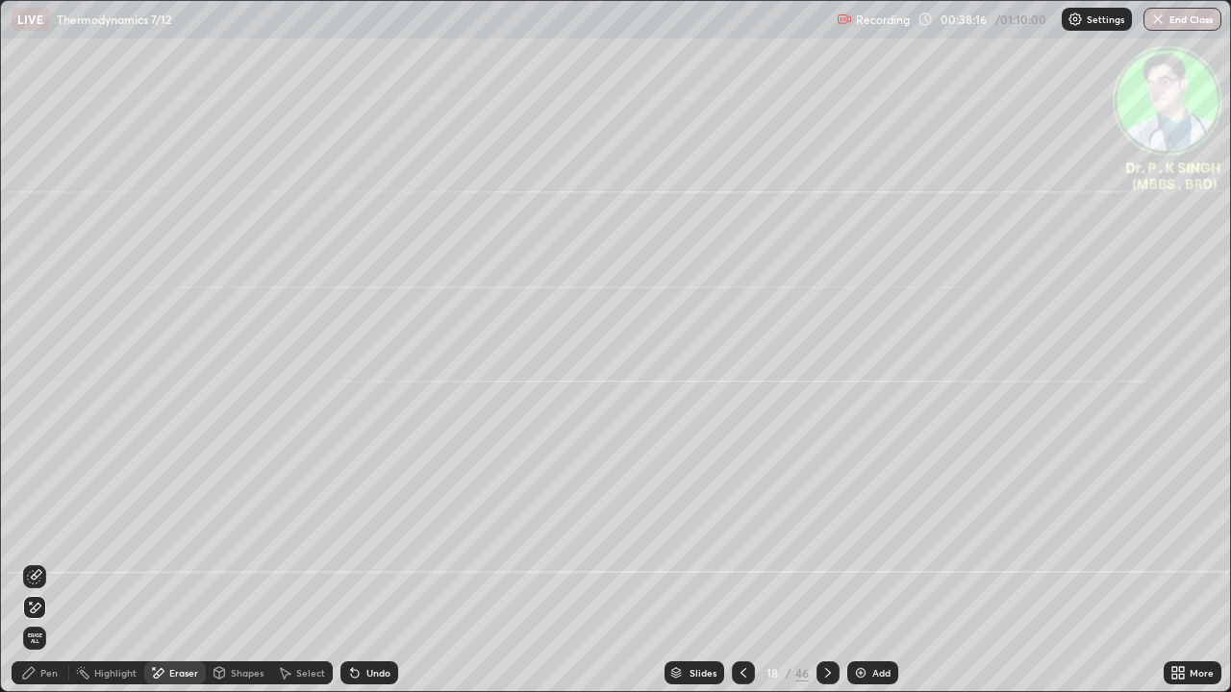
click at [43, 569] on span "Erase all" at bounding box center [34, 639] width 21 height 12
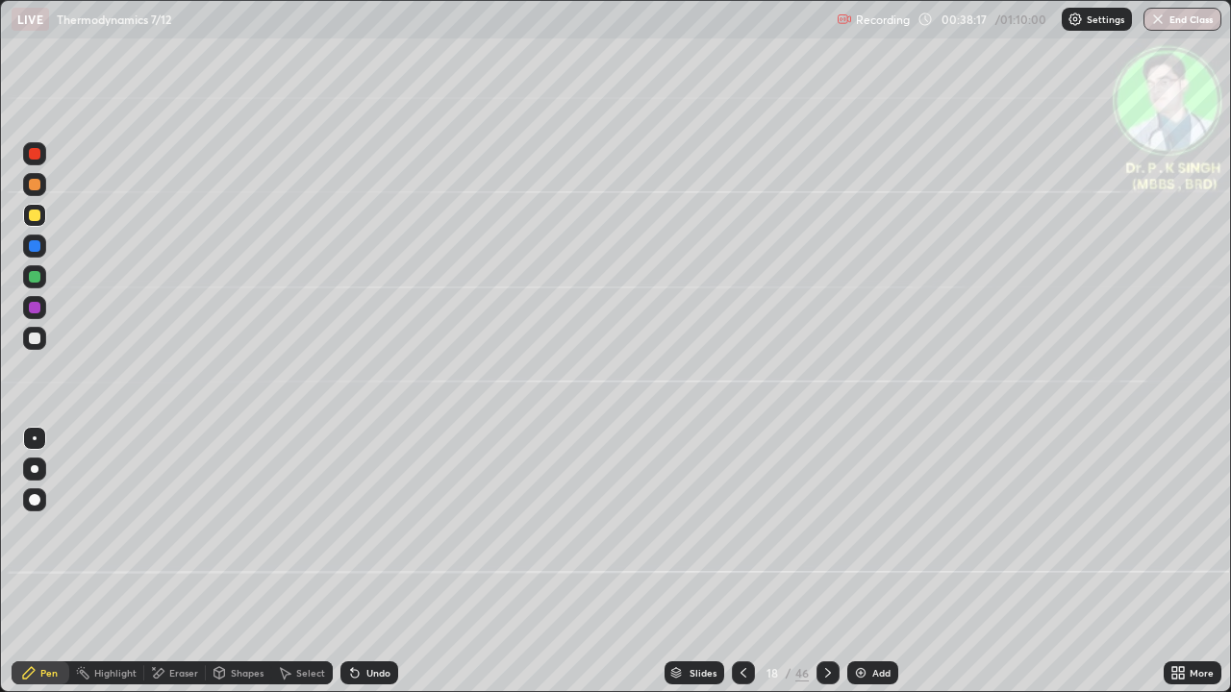
click at [37, 214] on div at bounding box center [35, 216] width 12 height 12
click at [38, 245] on div at bounding box center [35, 246] width 12 height 12
click at [825, 569] on icon at bounding box center [828, 673] width 6 height 10
click at [39, 213] on div at bounding box center [35, 216] width 12 height 12
click at [166, 569] on div "Eraser" at bounding box center [175, 673] width 62 height 23
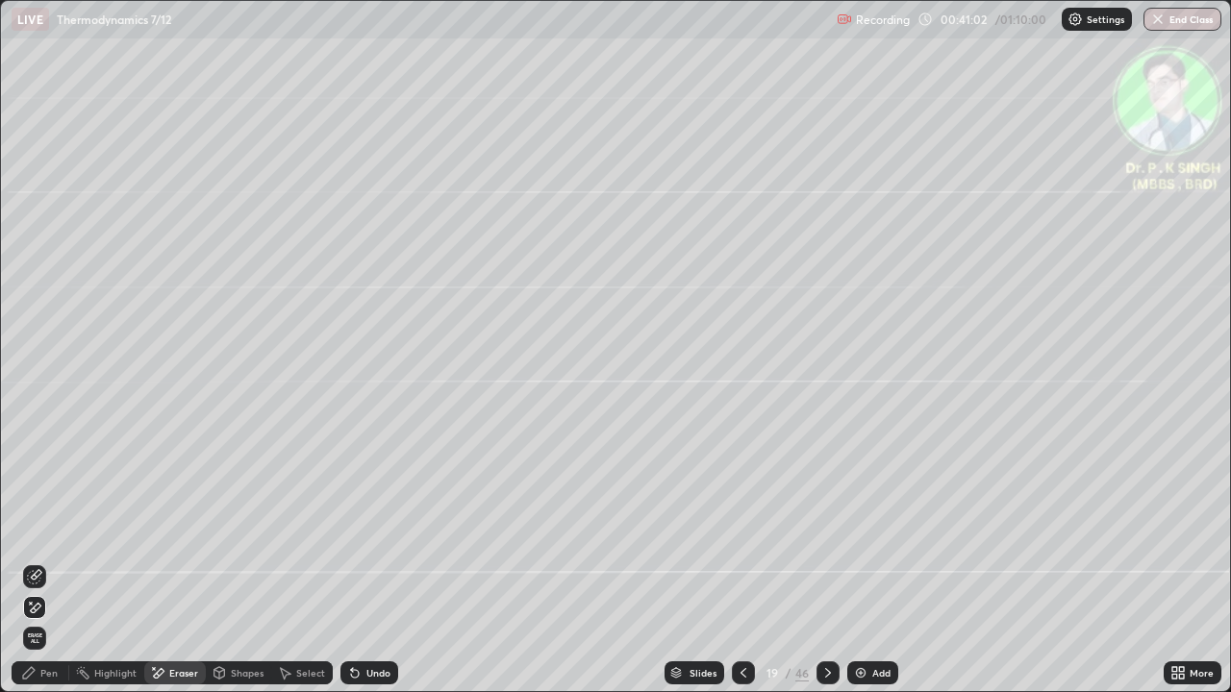
click at [37, 569] on icon at bounding box center [36, 608] width 11 height 10
click at [37, 569] on div "Pen" at bounding box center [41, 673] width 58 height 23
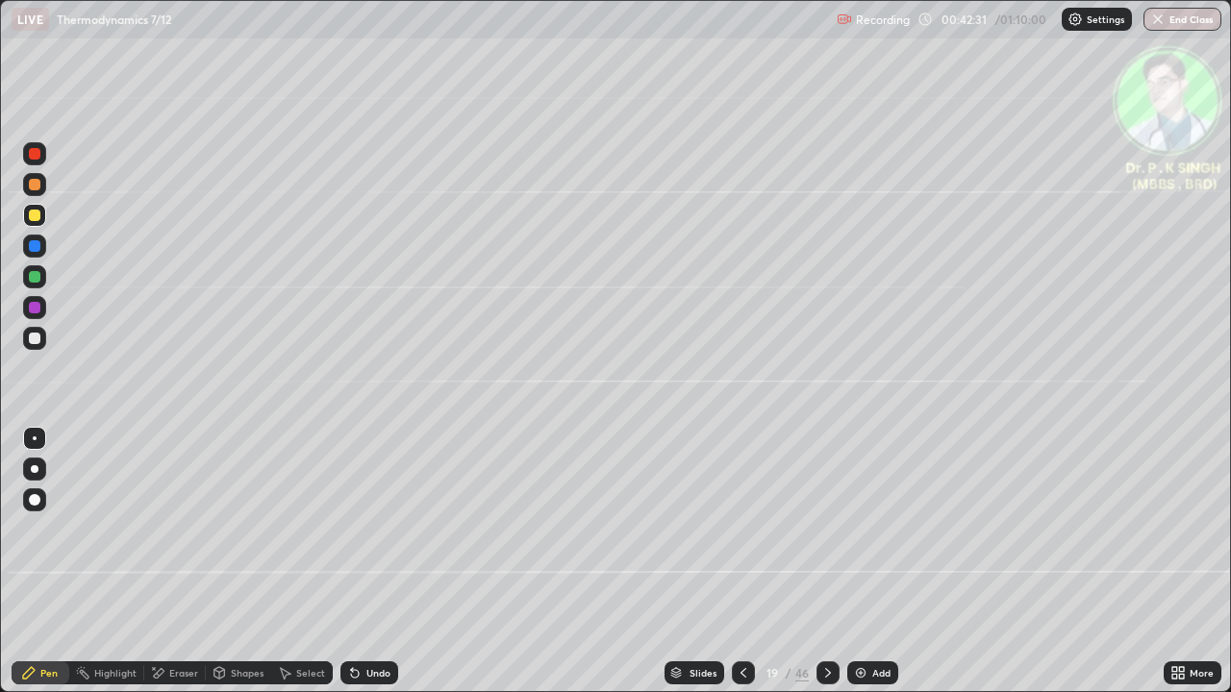
click at [836, 569] on div at bounding box center [827, 673] width 23 height 23
click at [825, 569] on icon at bounding box center [827, 672] width 15 height 15
click at [37, 218] on div at bounding box center [35, 216] width 12 height 12
click at [38, 218] on div at bounding box center [35, 216] width 12 height 12
click at [170, 569] on div "Eraser" at bounding box center [175, 673] width 62 height 23
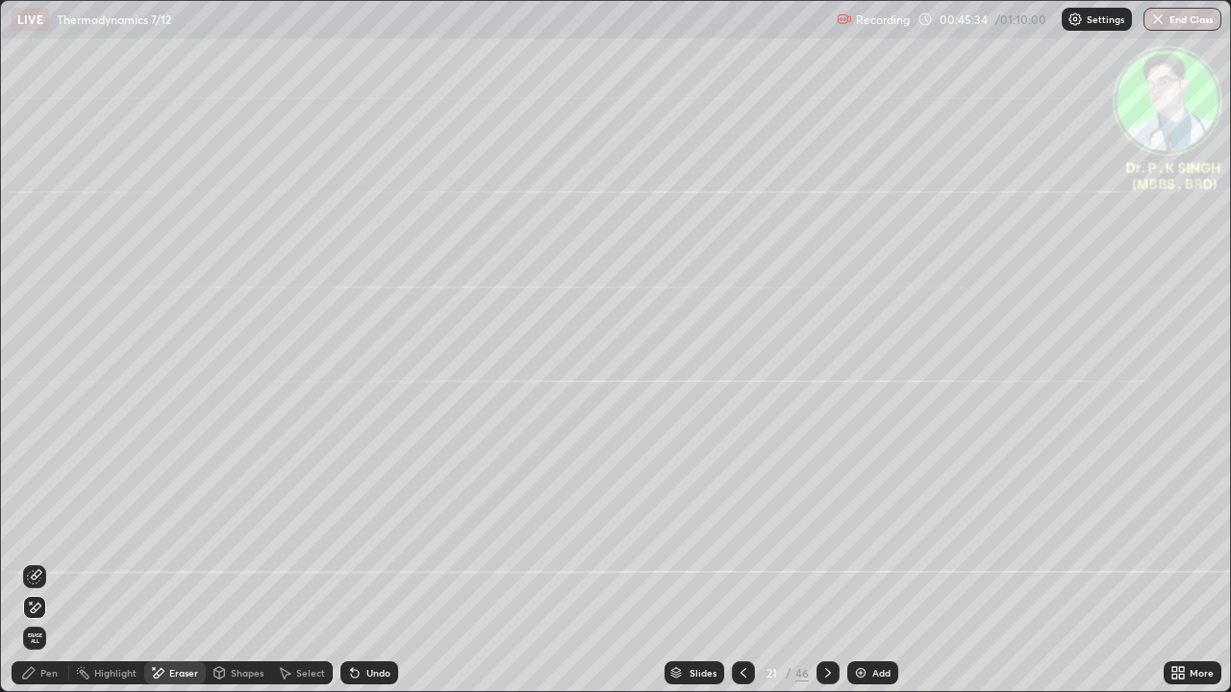
click at [38, 569] on icon at bounding box center [34, 608] width 15 height 16
click at [48, 569] on div "Pen" at bounding box center [48, 673] width 17 height 10
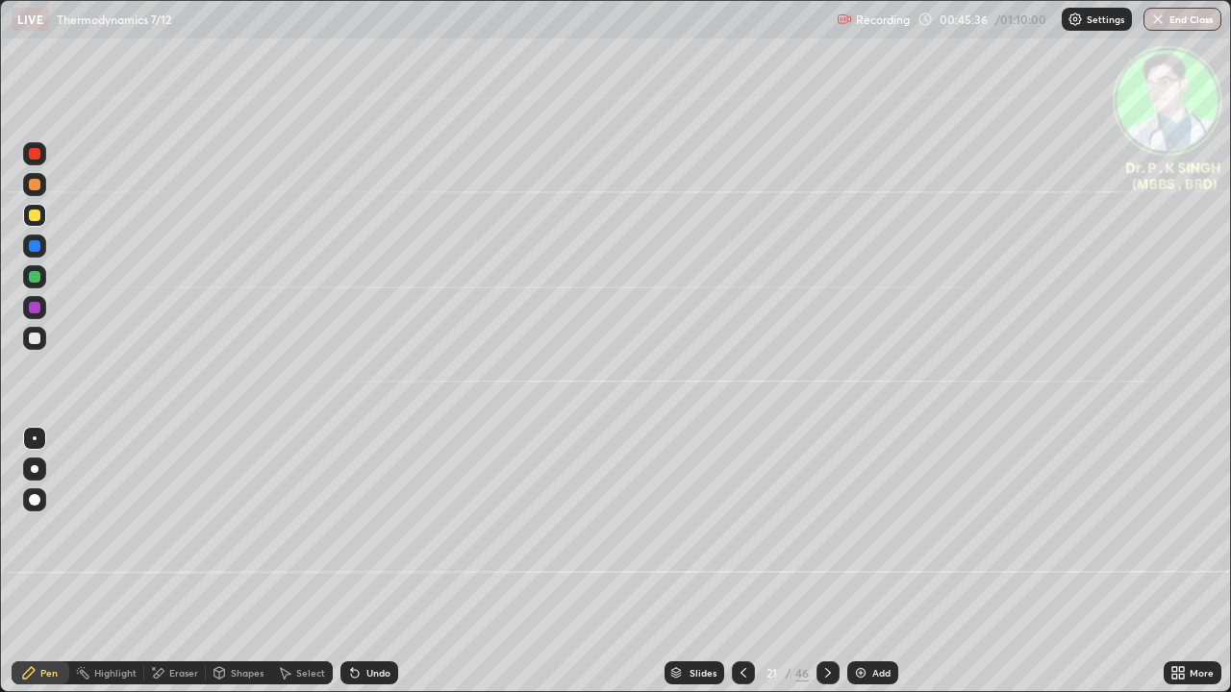
click at [45, 569] on div "Pen" at bounding box center [48, 673] width 17 height 10
click at [823, 569] on icon at bounding box center [827, 672] width 15 height 15
click at [826, 569] on icon at bounding box center [827, 672] width 15 height 15
click at [35, 277] on div at bounding box center [35, 277] width 12 height 12
click at [35, 222] on div at bounding box center [34, 215] width 23 height 23
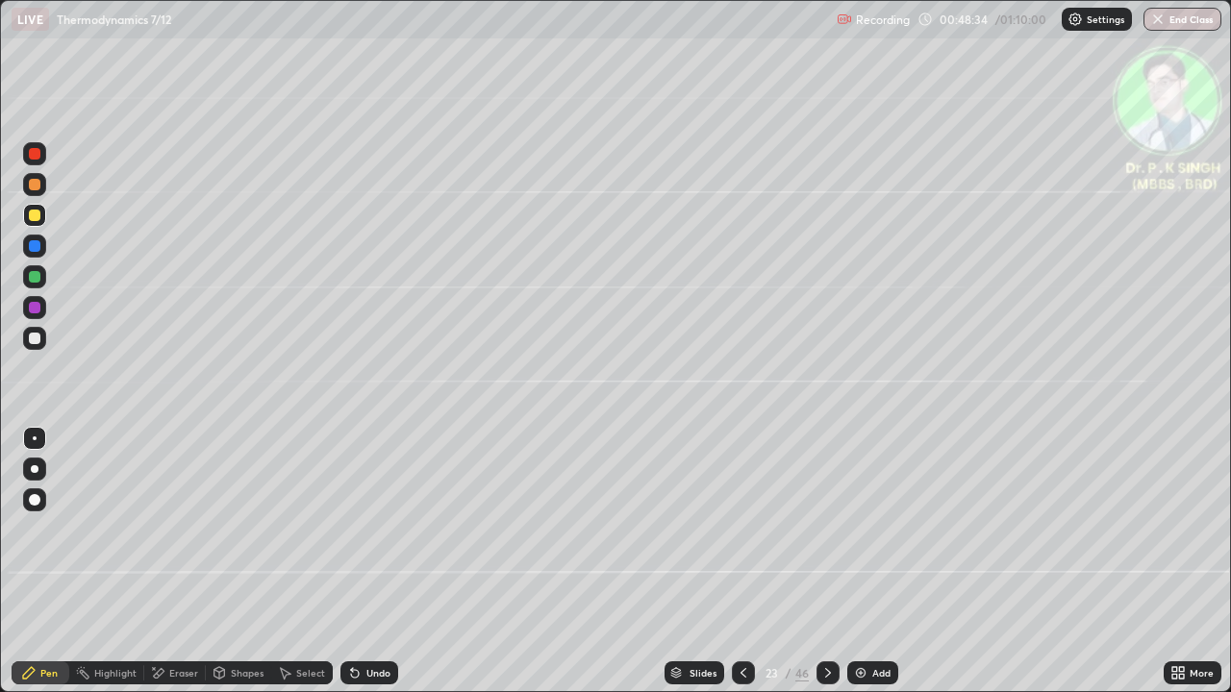
click at [36, 246] on div at bounding box center [35, 246] width 12 height 12
click at [34, 282] on div at bounding box center [35, 277] width 12 height 12
click at [36, 215] on div at bounding box center [35, 216] width 12 height 12
click at [36, 214] on div at bounding box center [35, 216] width 12 height 12
click at [828, 569] on icon at bounding box center [827, 672] width 15 height 15
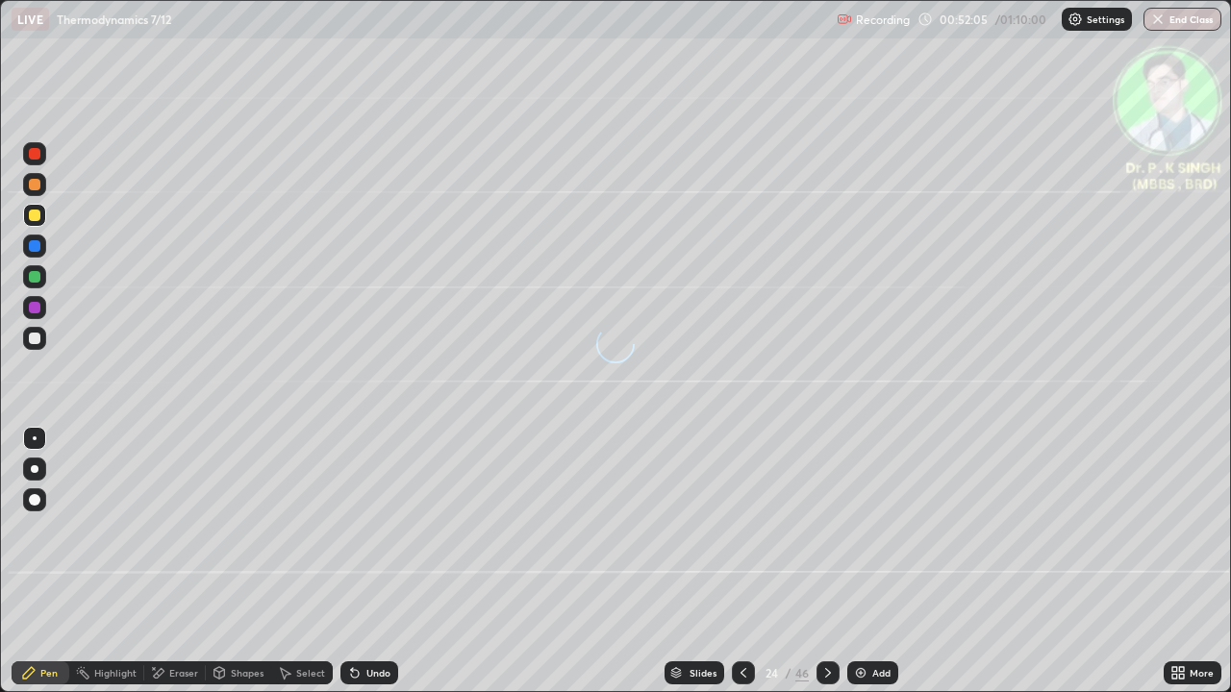
click at [44, 215] on div at bounding box center [34, 215] width 23 height 23
click at [828, 569] on icon at bounding box center [827, 672] width 15 height 15
click at [40, 250] on div at bounding box center [34, 246] width 23 height 23
click at [38, 213] on div at bounding box center [35, 216] width 12 height 12
click at [47, 217] on div at bounding box center [34, 215] width 31 height 31
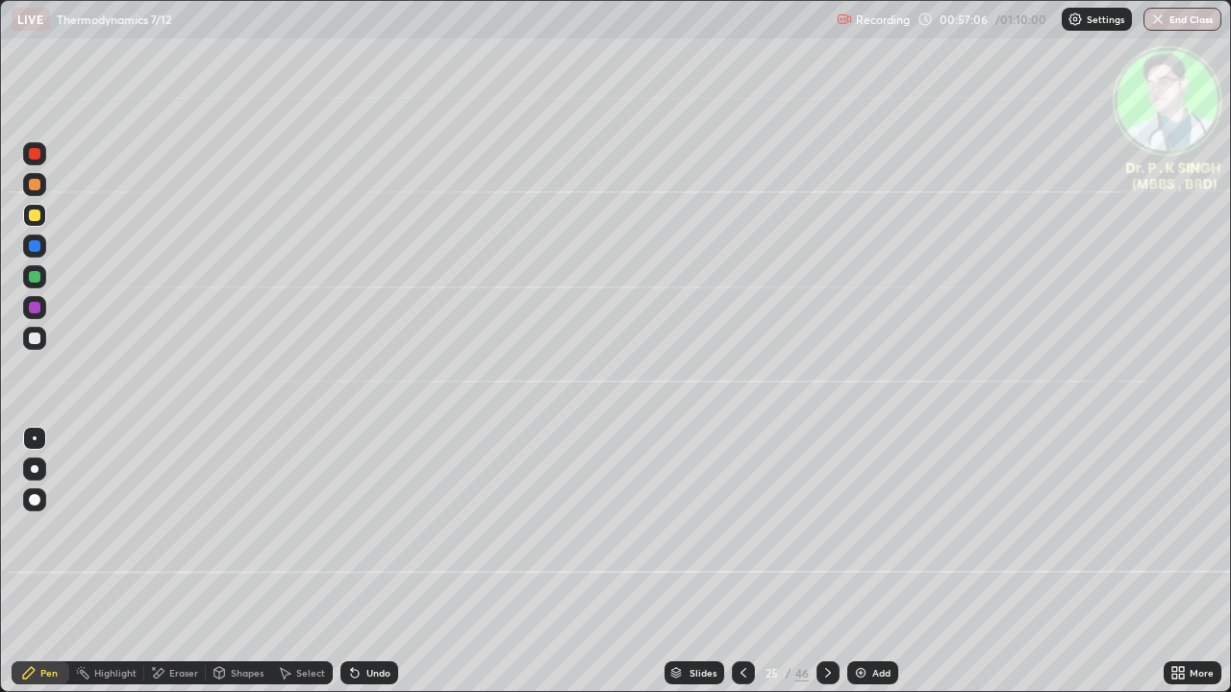
click at [36, 279] on div at bounding box center [35, 277] width 12 height 12
click at [826, 569] on icon at bounding box center [827, 672] width 15 height 15
click at [37, 216] on div at bounding box center [35, 216] width 12 height 12
click at [36, 215] on div at bounding box center [35, 216] width 12 height 12
click at [827, 569] on icon at bounding box center [827, 672] width 15 height 15
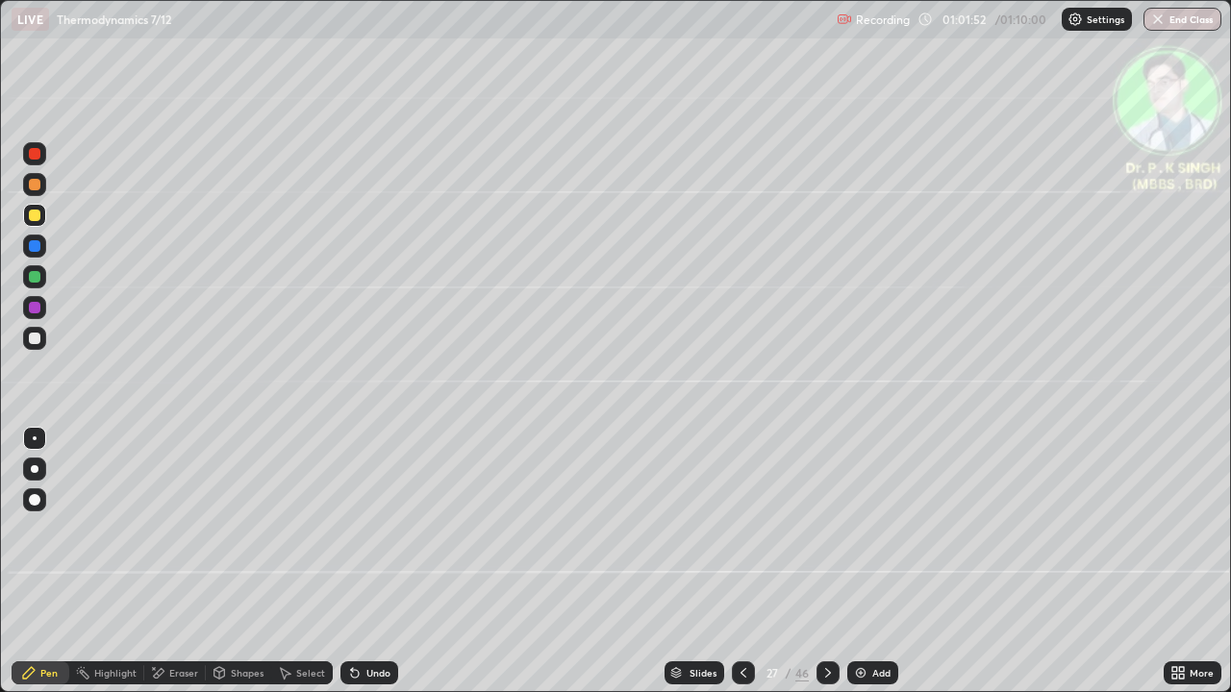
click at [825, 569] on div at bounding box center [827, 673] width 23 height 23
click at [739, 569] on icon at bounding box center [743, 672] width 15 height 15
click at [825, 569] on icon at bounding box center [828, 673] width 6 height 10
click at [1188, 23] on button "End Class" at bounding box center [1182, 19] width 78 height 23
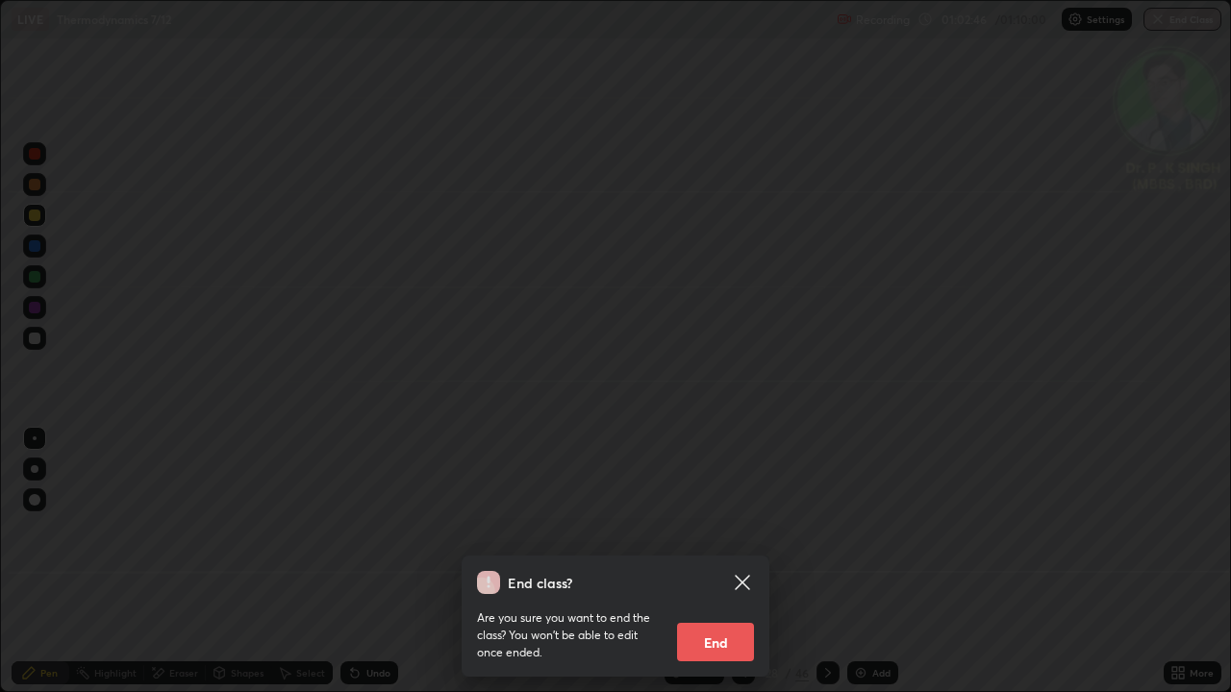
click at [710, 569] on button "End" at bounding box center [715, 642] width 77 height 38
